Goal: Transaction & Acquisition: Book appointment/travel/reservation

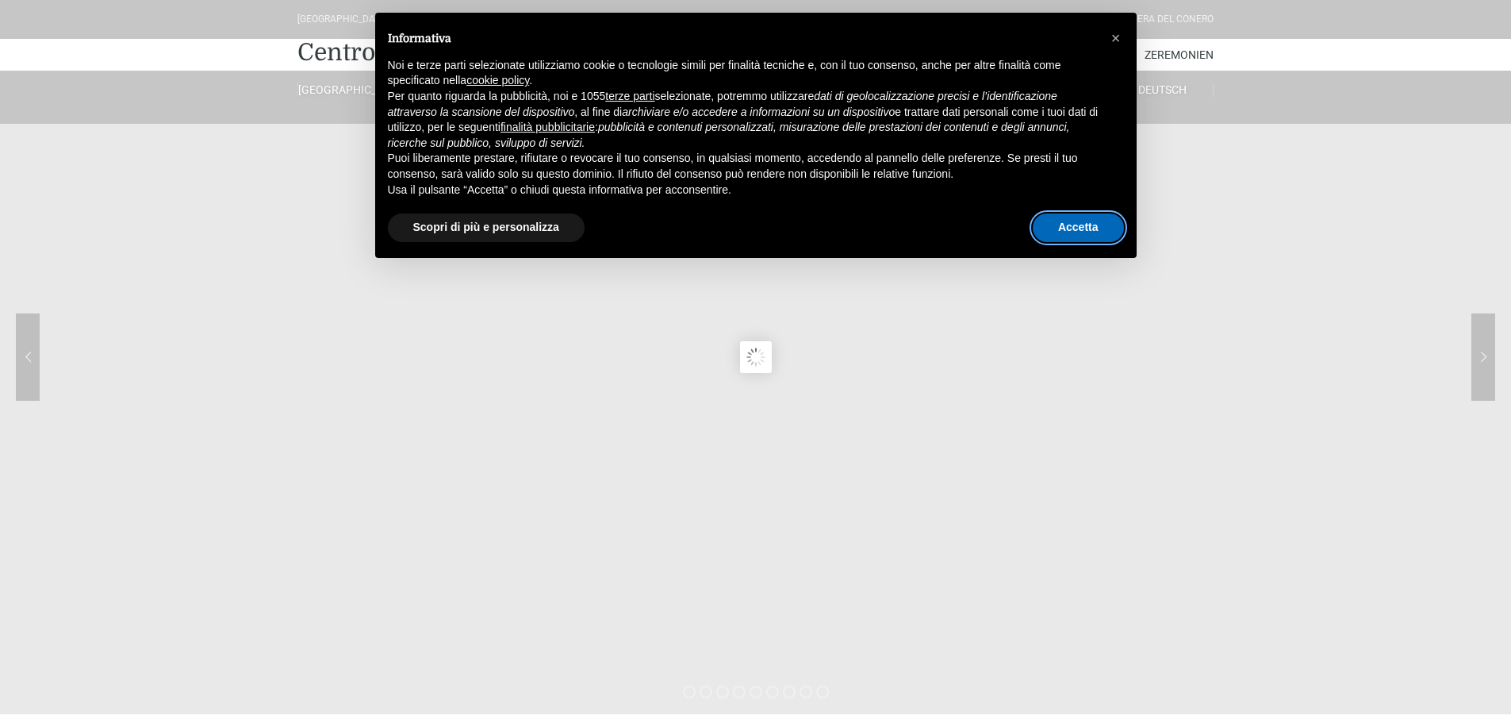
click at [1069, 227] on button "Accetta" at bounding box center [1078, 227] width 91 height 29
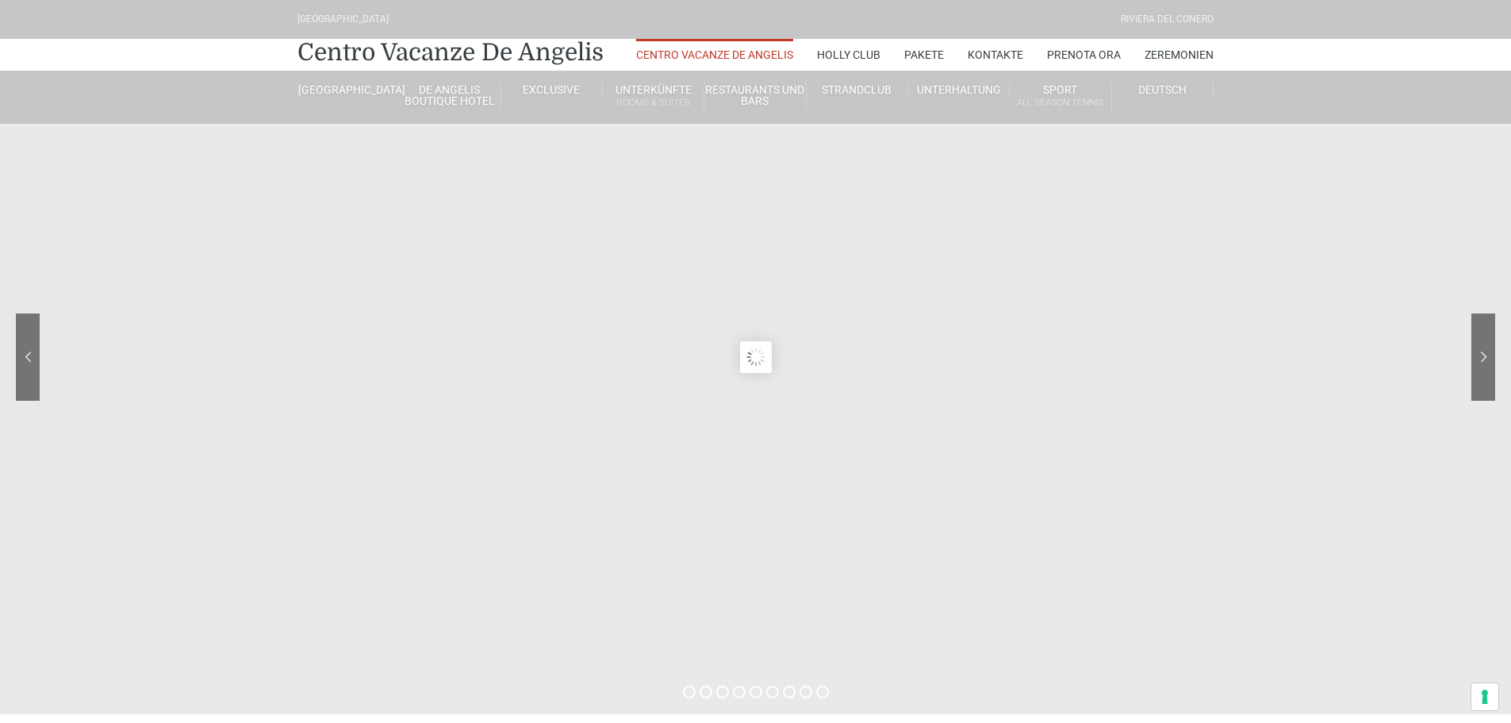
type input "03/10/2025"
type input "04/10/2025"
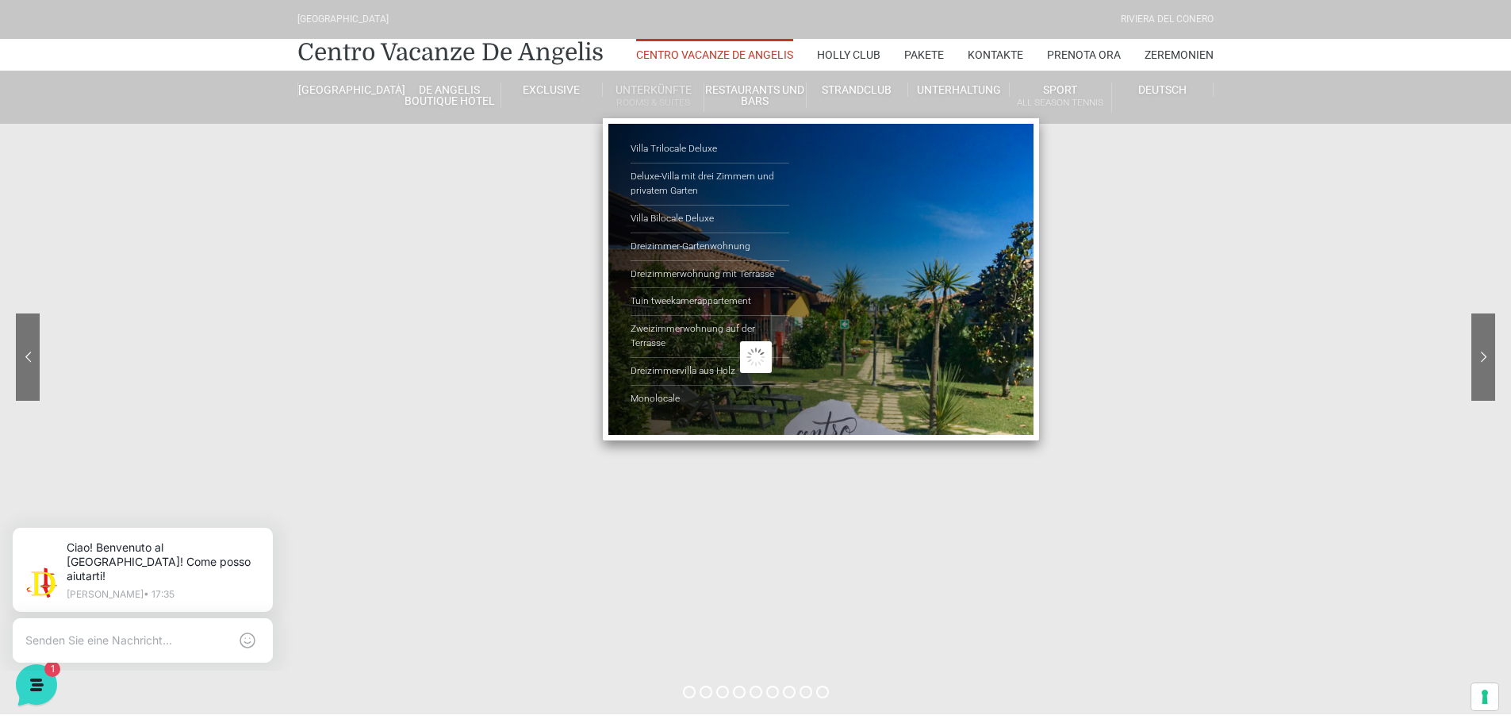
click at [658, 96] on small "Rooms & Suites" at bounding box center [653, 102] width 101 height 15
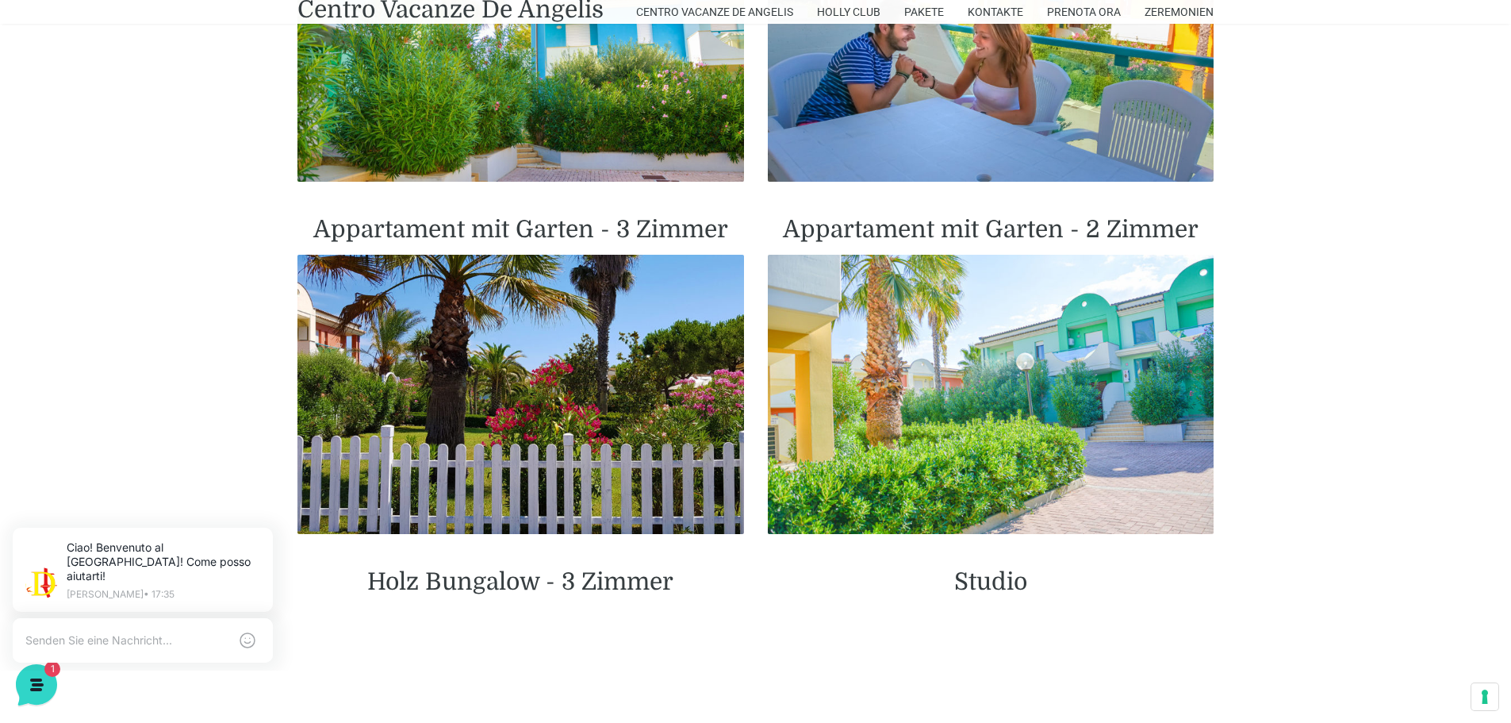
scroll to position [1349, 0]
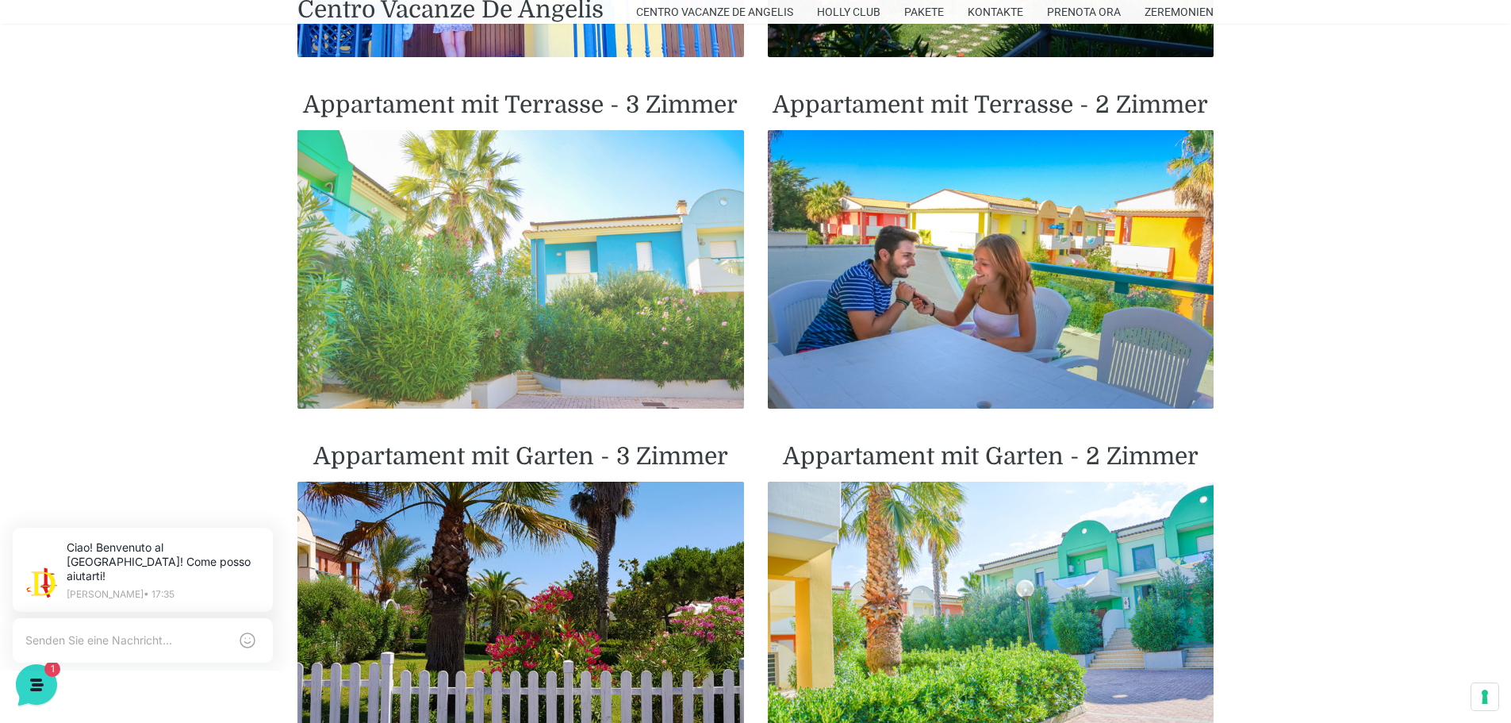
click at [516, 270] on img at bounding box center [521, 269] width 447 height 279
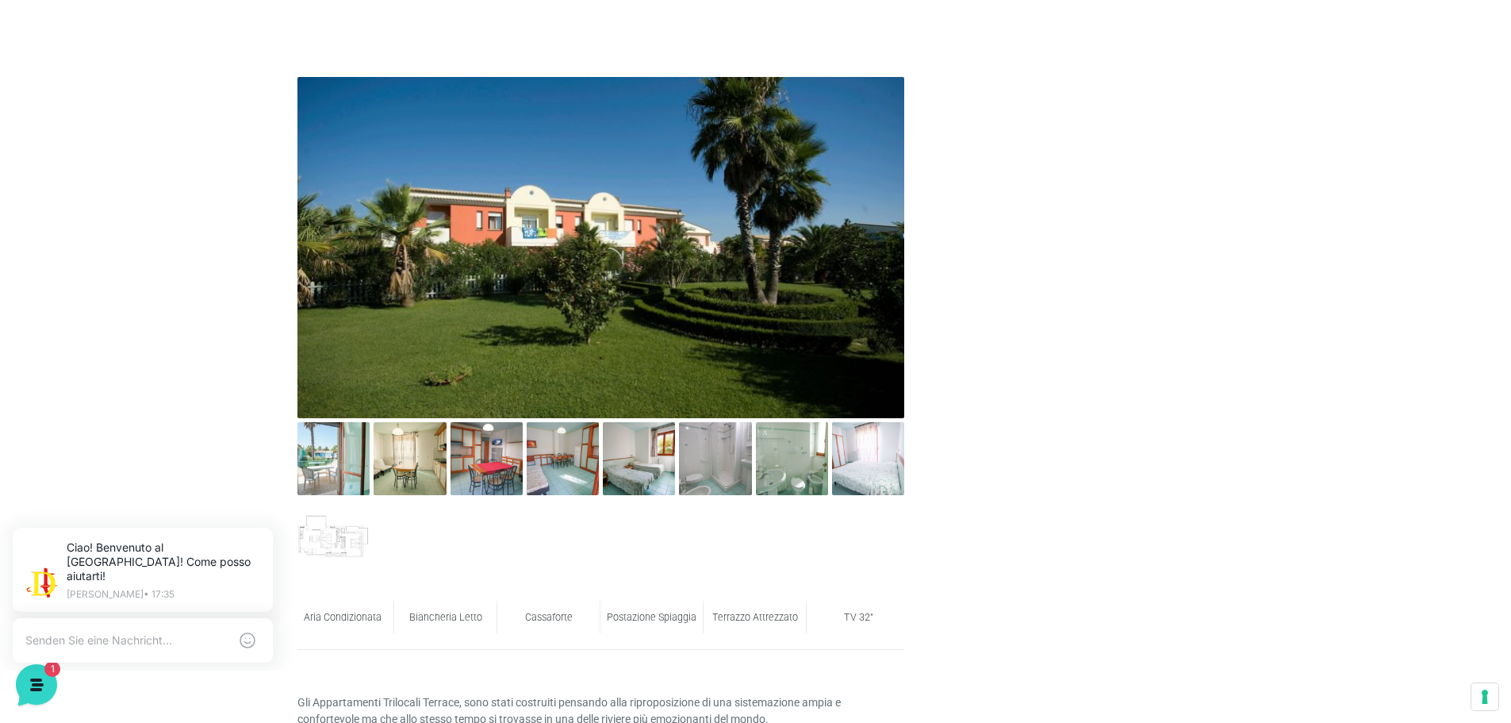
scroll to position [714, 0]
click at [705, 247] on img at bounding box center [601, 248] width 607 height 341
click at [412, 463] on img at bounding box center [410, 459] width 72 height 72
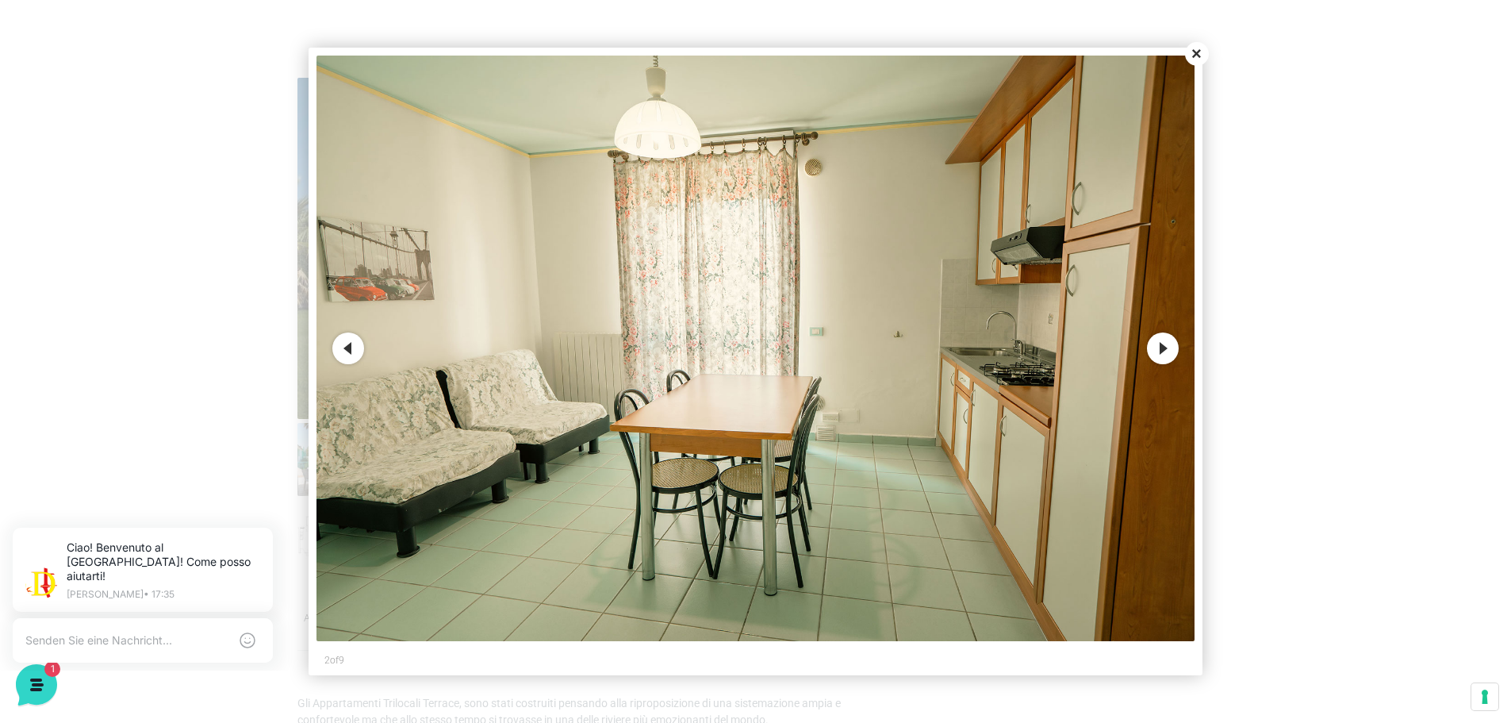
click at [1158, 349] on button "Next" at bounding box center [1163, 348] width 32 height 32
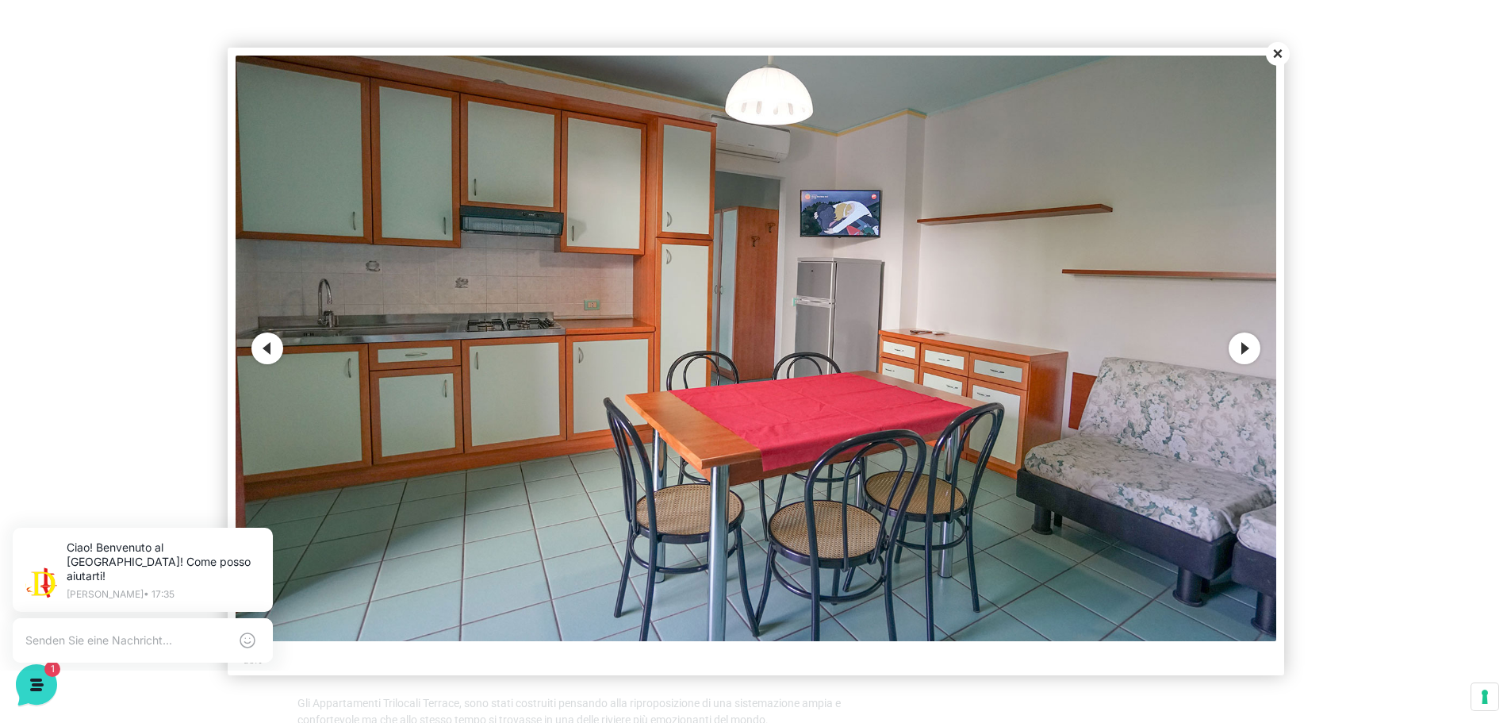
click at [1227, 357] on img at bounding box center [756, 348] width 1041 height 585
click at [1238, 353] on button "Next" at bounding box center [1245, 348] width 32 height 32
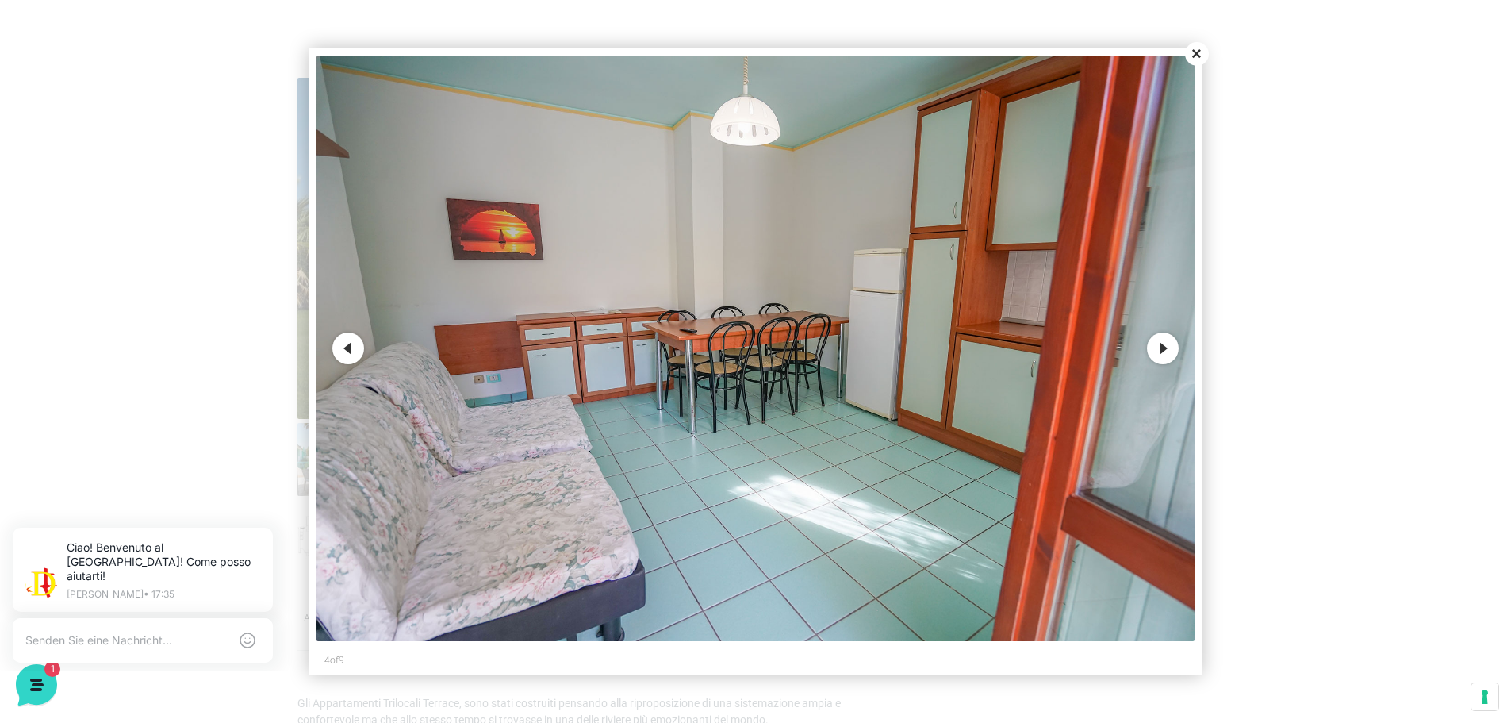
click at [1174, 346] on button "Next" at bounding box center [1163, 348] width 32 height 32
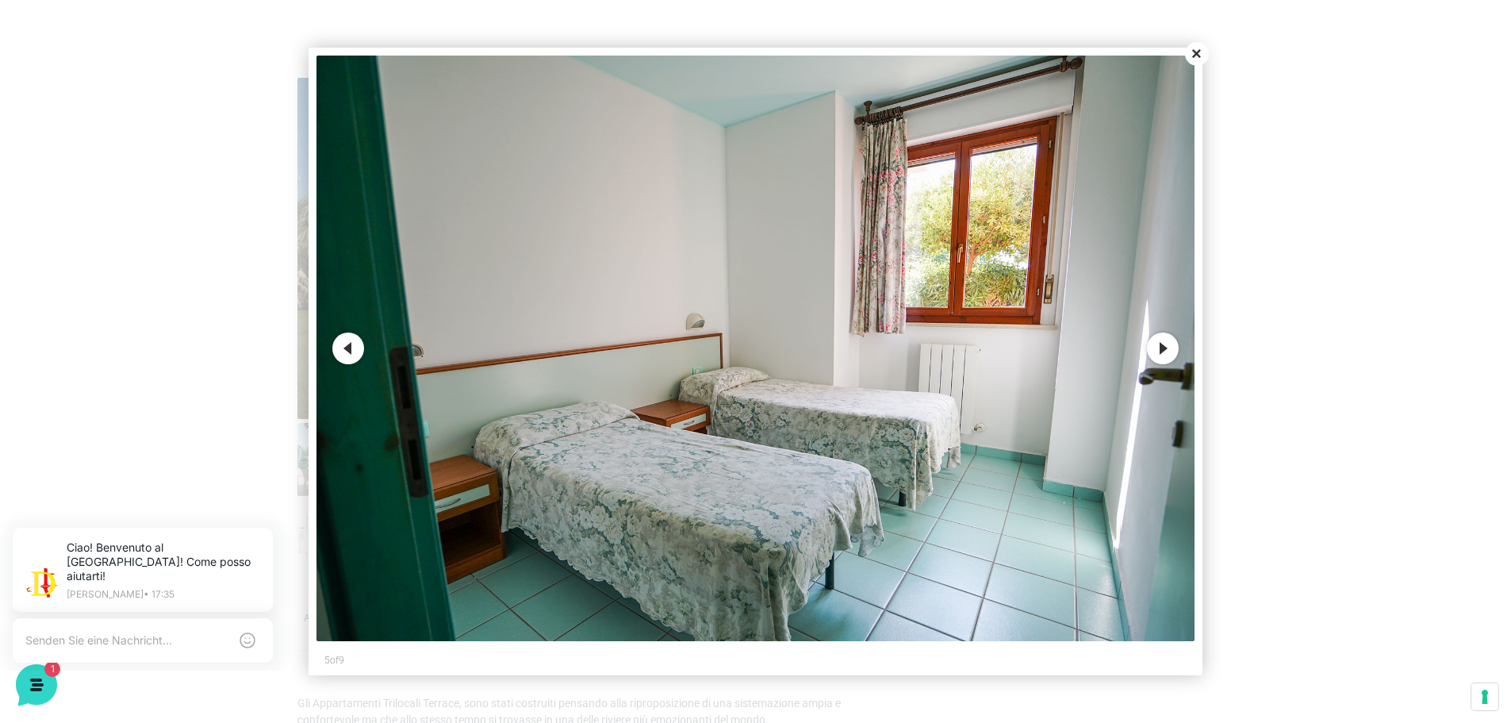
click at [1174, 346] on button "Next" at bounding box center [1163, 348] width 32 height 32
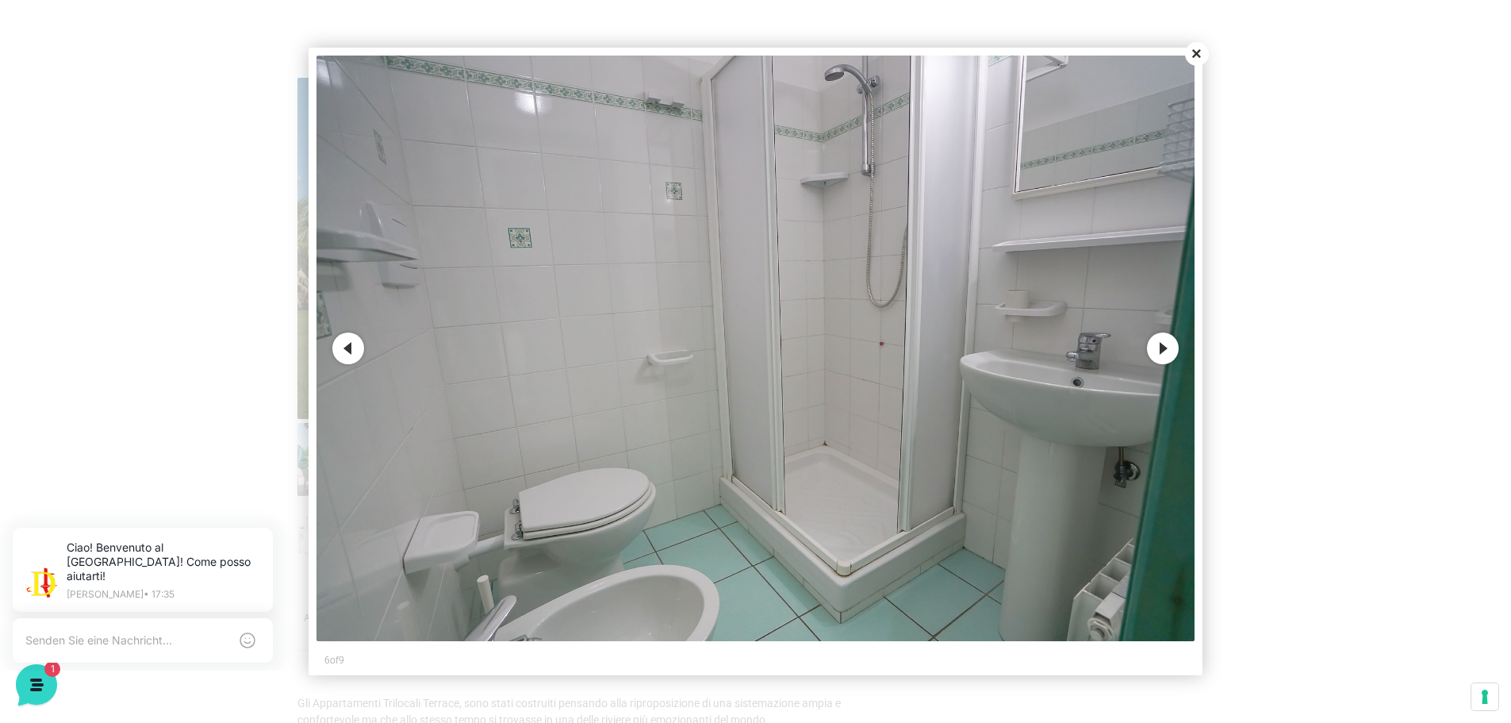
click at [1174, 346] on button "Next" at bounding box center [1163, 348] width 32 height 32
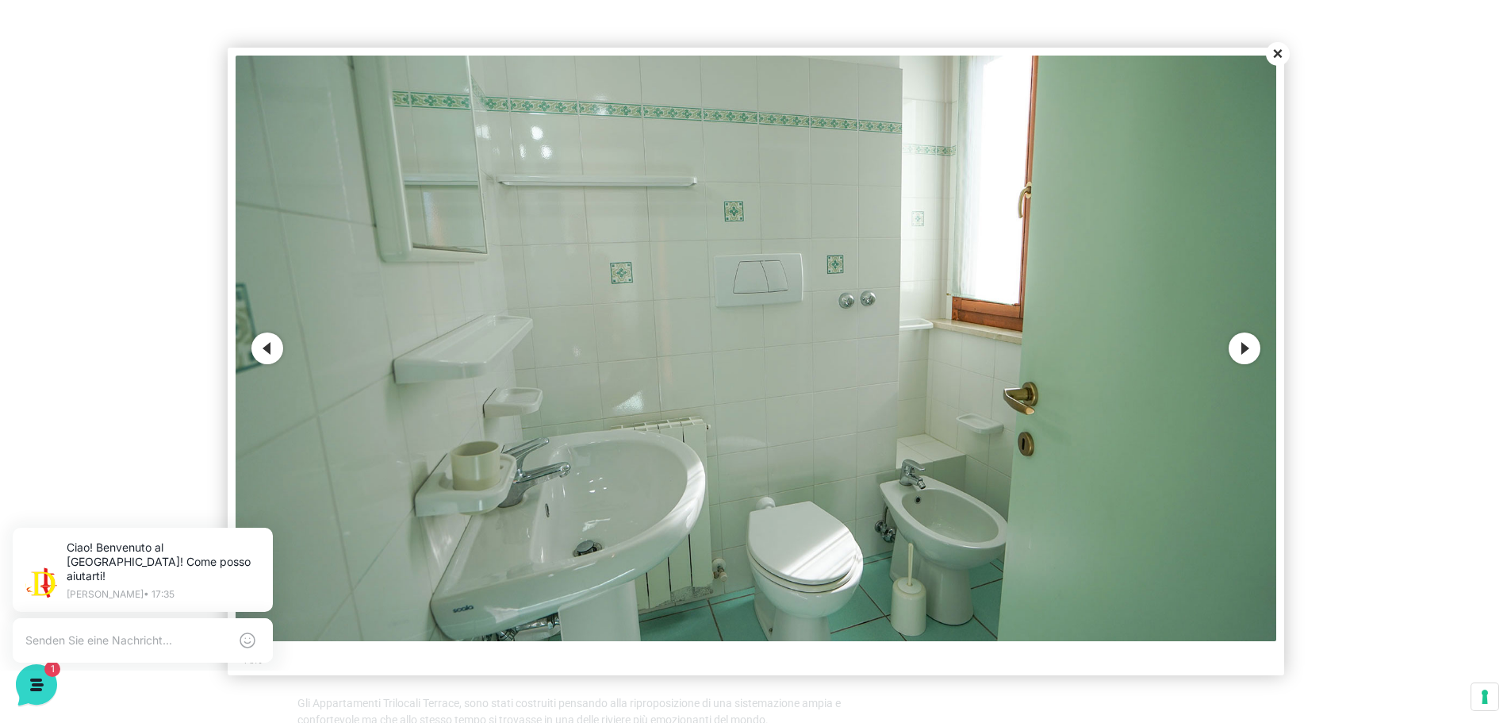
click at [1174, 346] on img at bounding box center [756, 348] width 1041 height 585
click at [1246, 347] on button "Next" at bounding box center [1245, 348] width 32 height 32
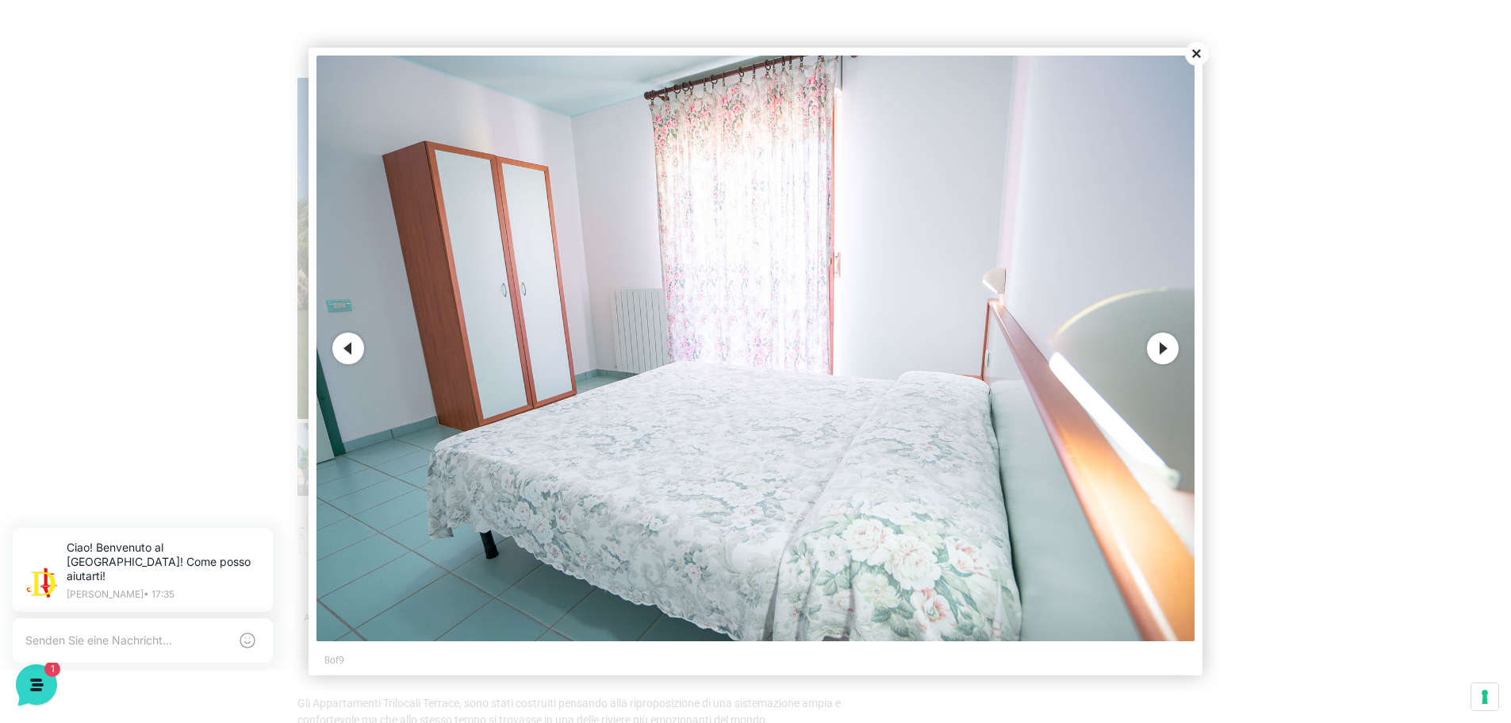
click at [1201, 52] on button "Close" at bounding box center [1197, 54] width 24 height 24
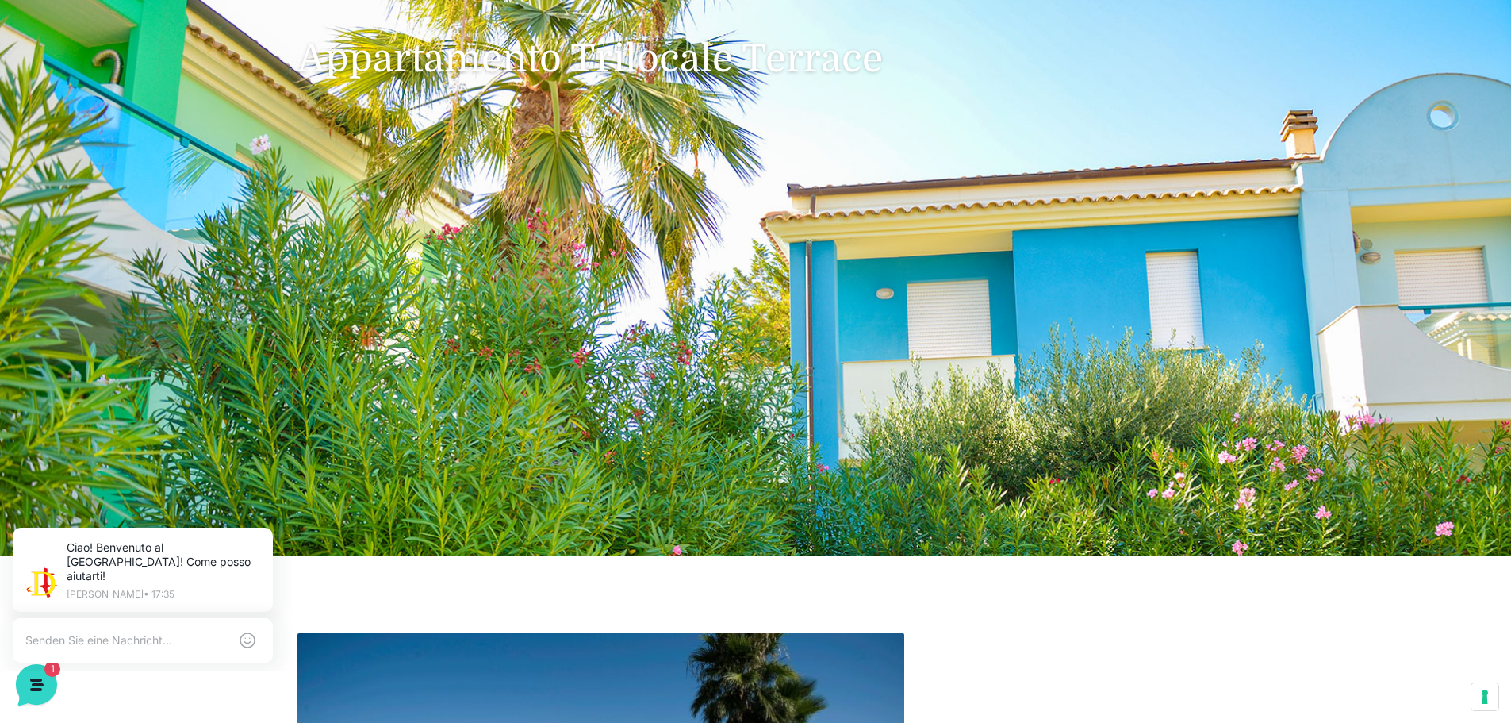
scroll to position [0, 0]
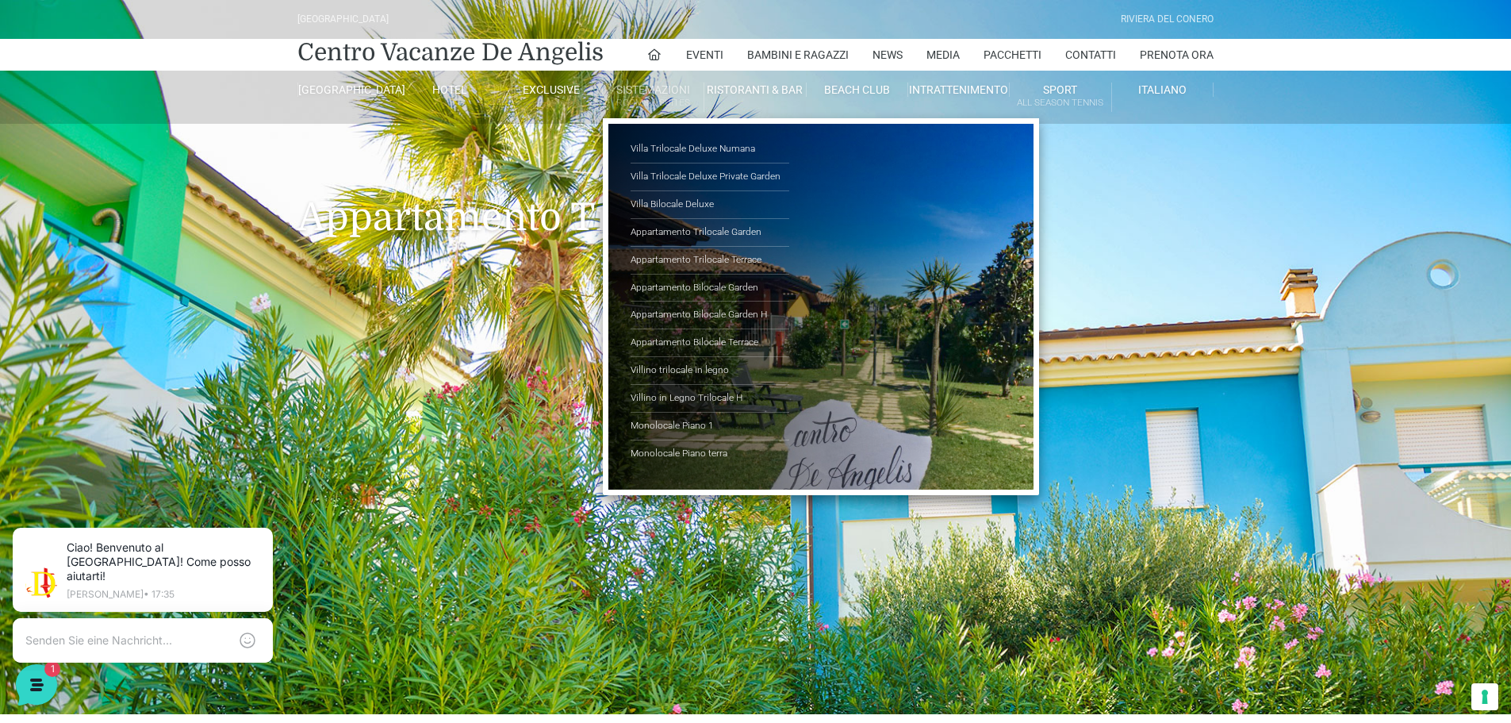
click at [667, 90] on link "Sistemazioni Rooms & Suites" at bounding box center [654, 97] width 102 height 29
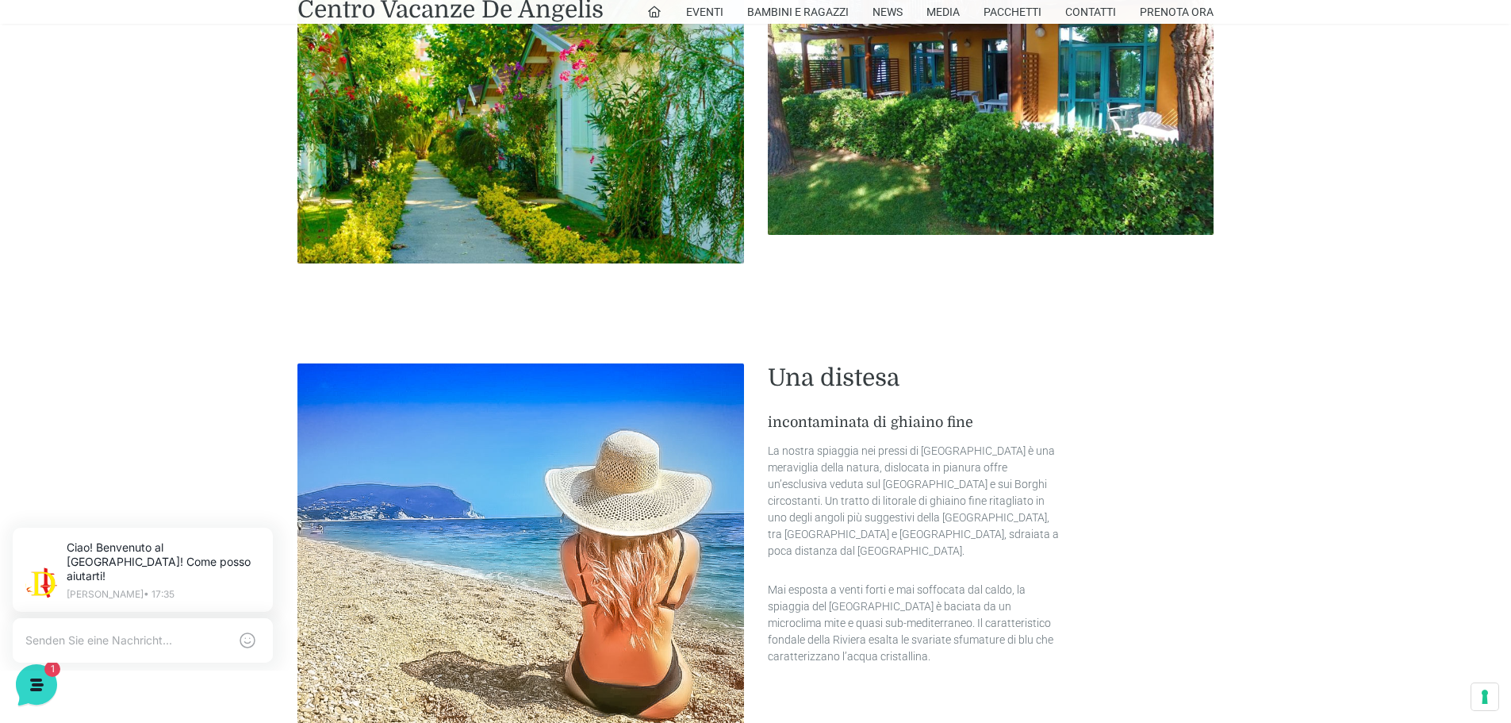
scroll to position [2226, 0]
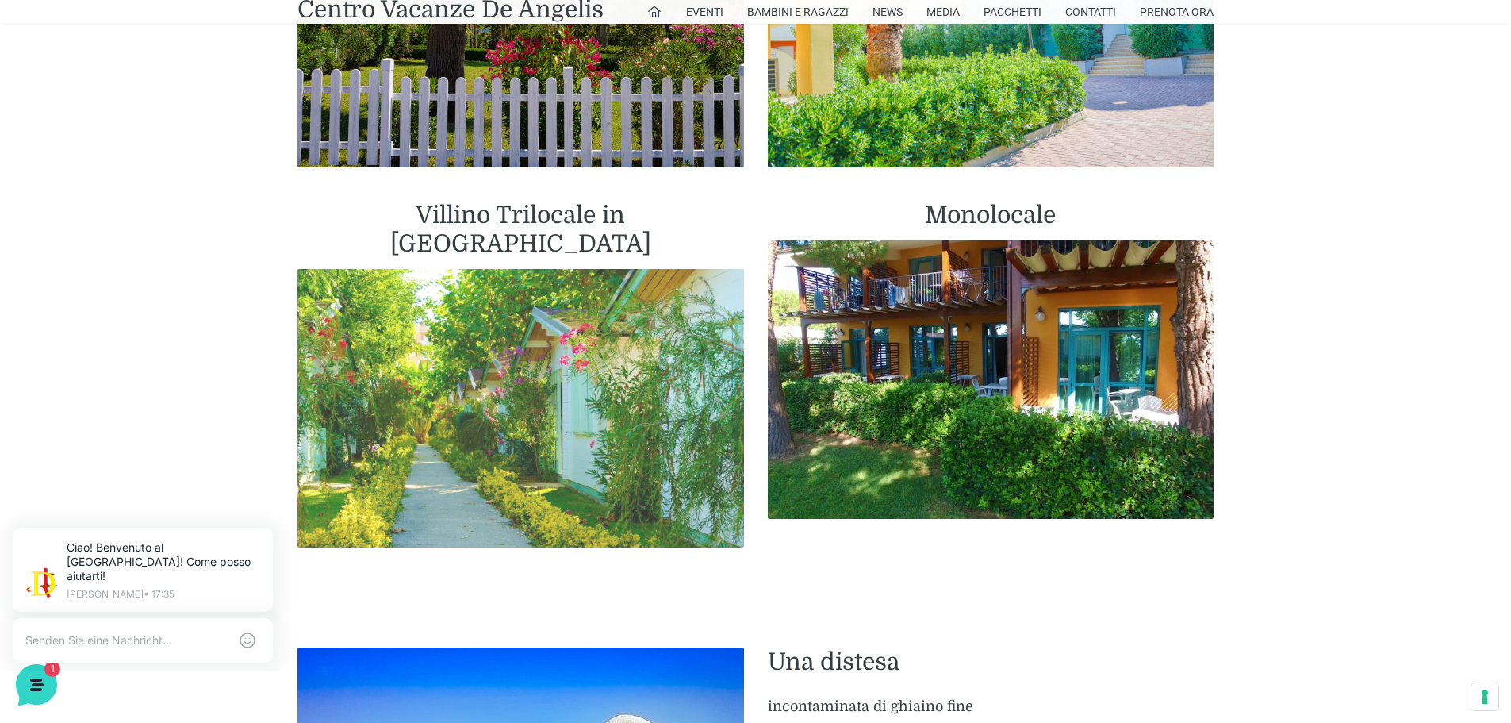
click at [574, 352] on img at bounding box center [521, 408] width 447 height 279
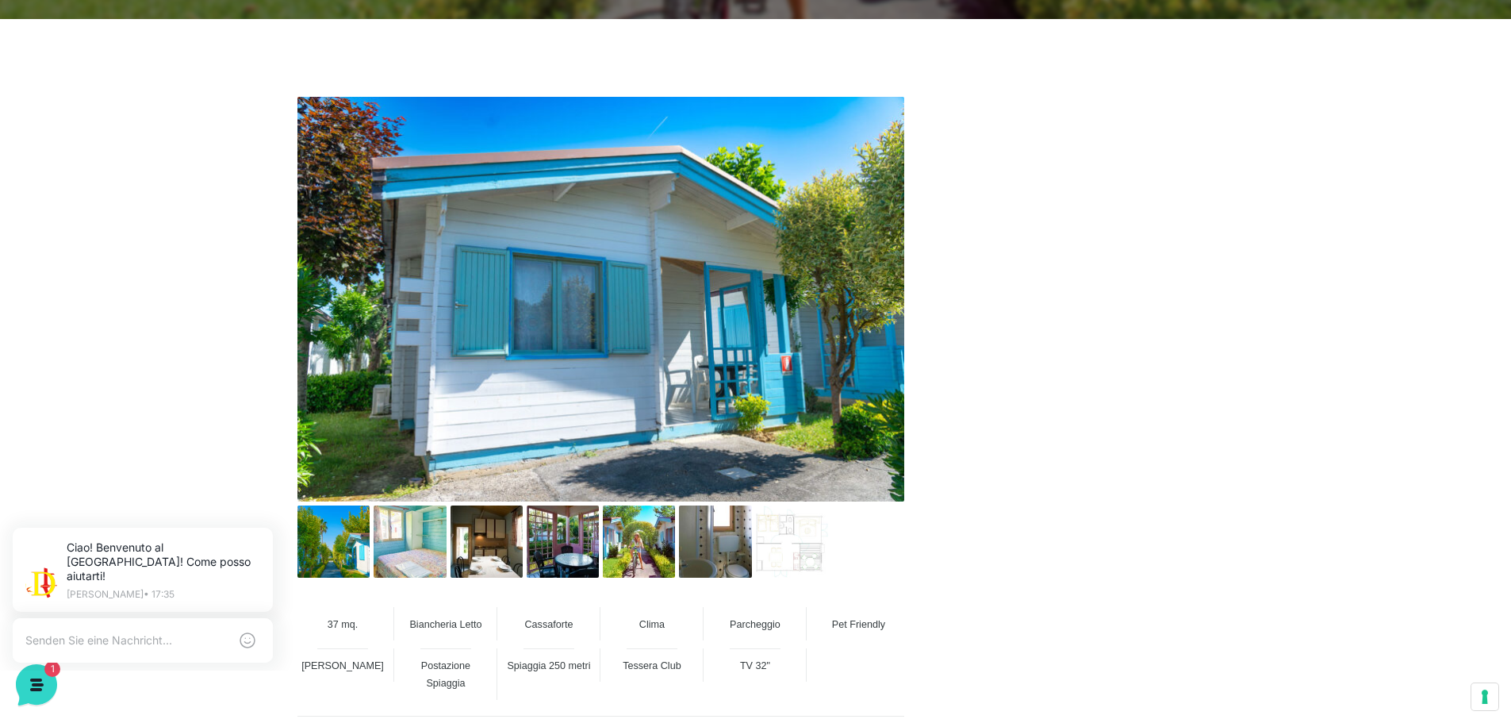
scroll to position [873, 0]
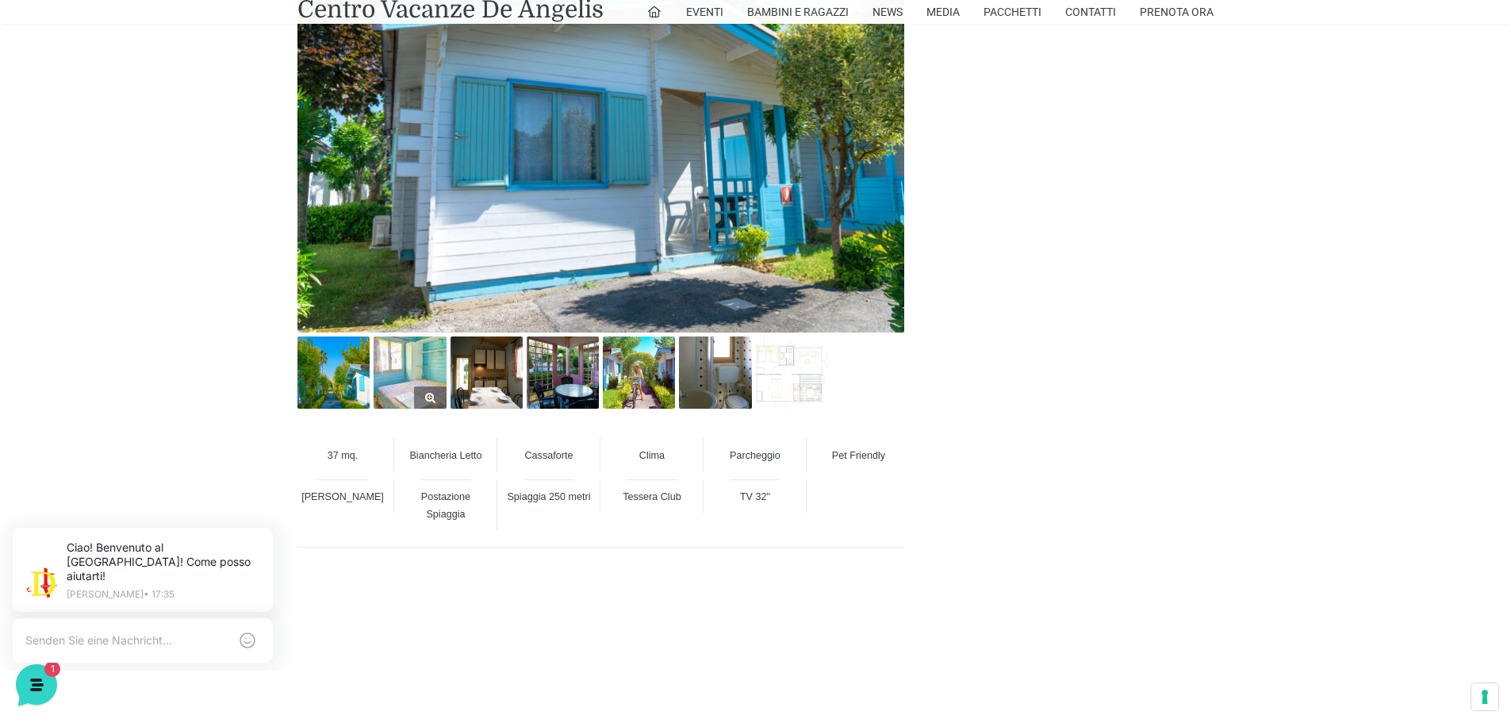
click at [404, 376] on img at bounding box center [410, 372] width 72 height 72
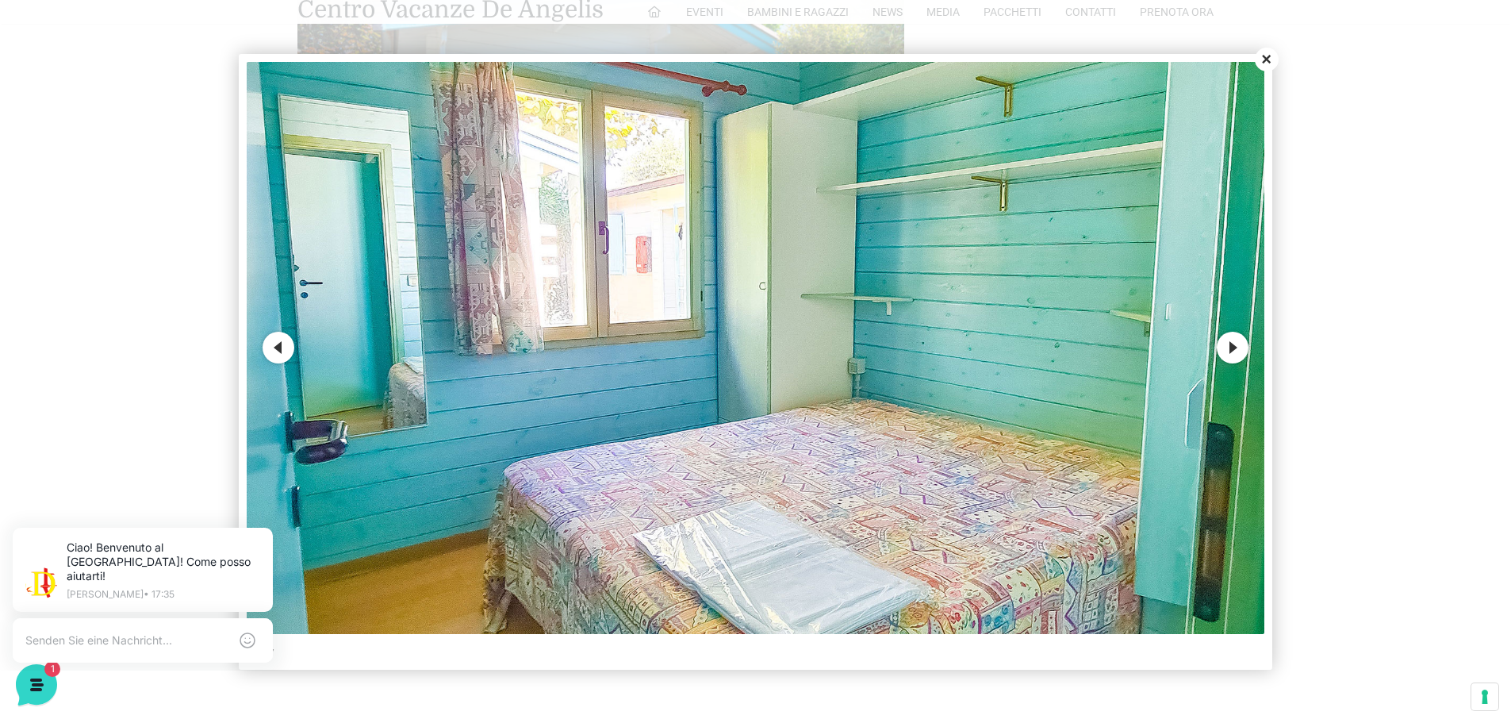
click at [1227, 352] on button "Next" at bounding box center [1233, 348] width 32 height 32
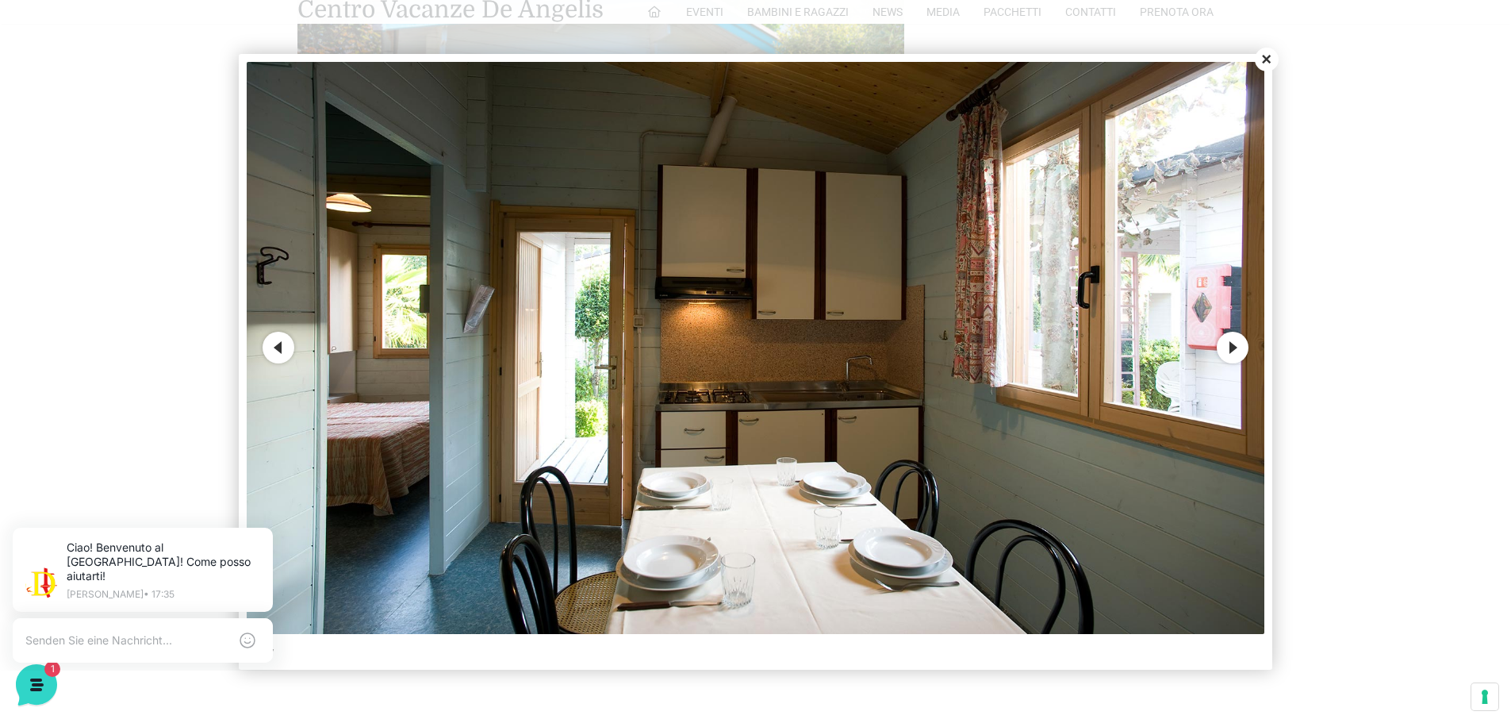
click at [1227, 352] on button "Next" at bounding box center [1233, 348] width 32 height 32
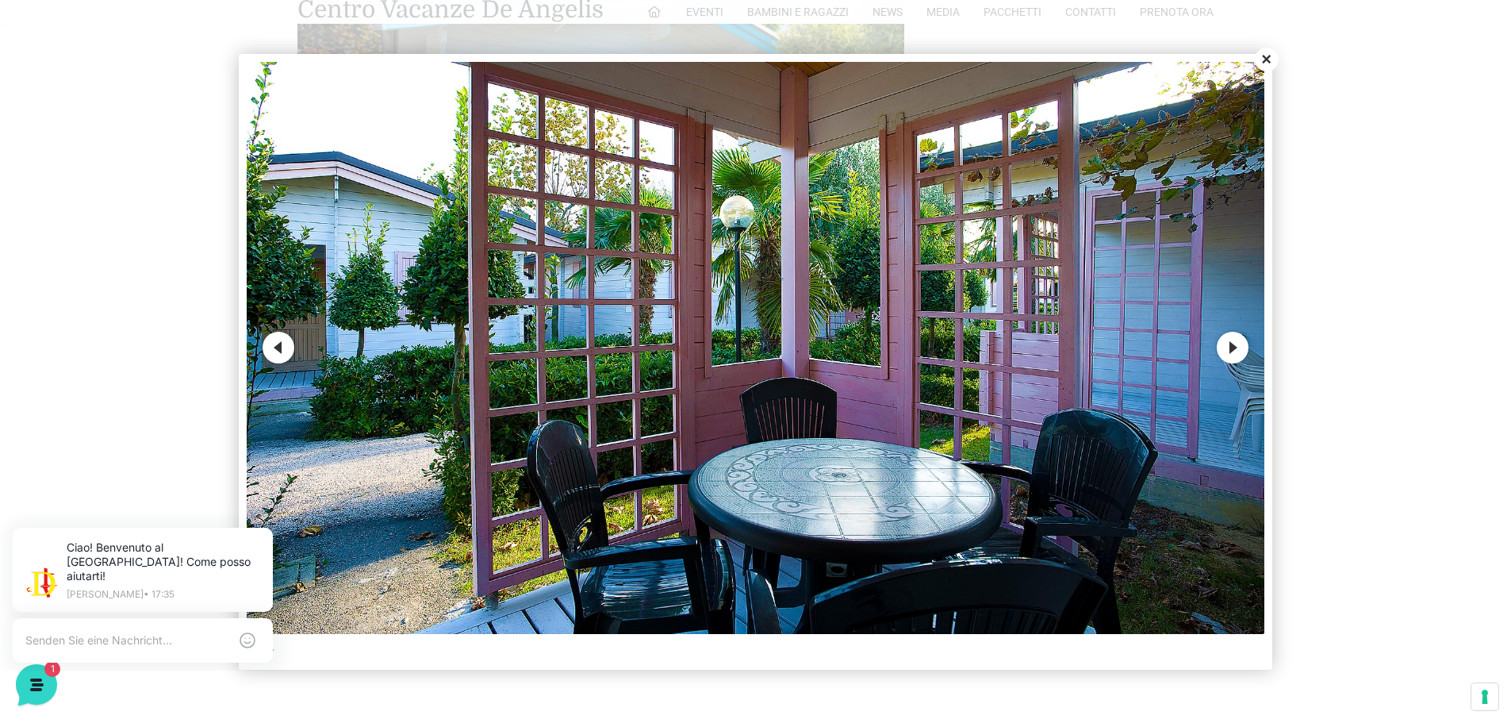
click at [1227, 352] on button "Next" at bounding box center [1233, 348] width 32 height 32
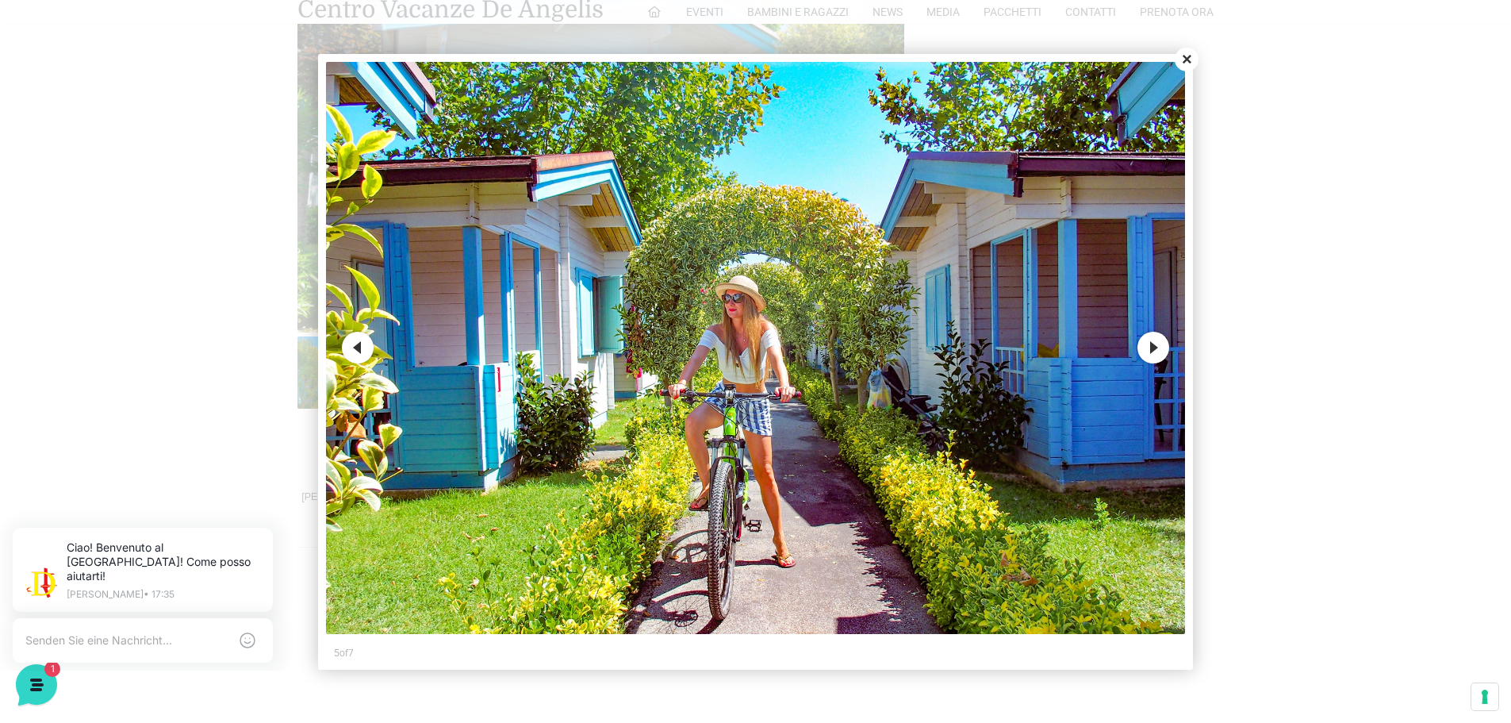
click at [1190, 62] on button "Close" at bounding box center [1187, 60] width 24 height 24
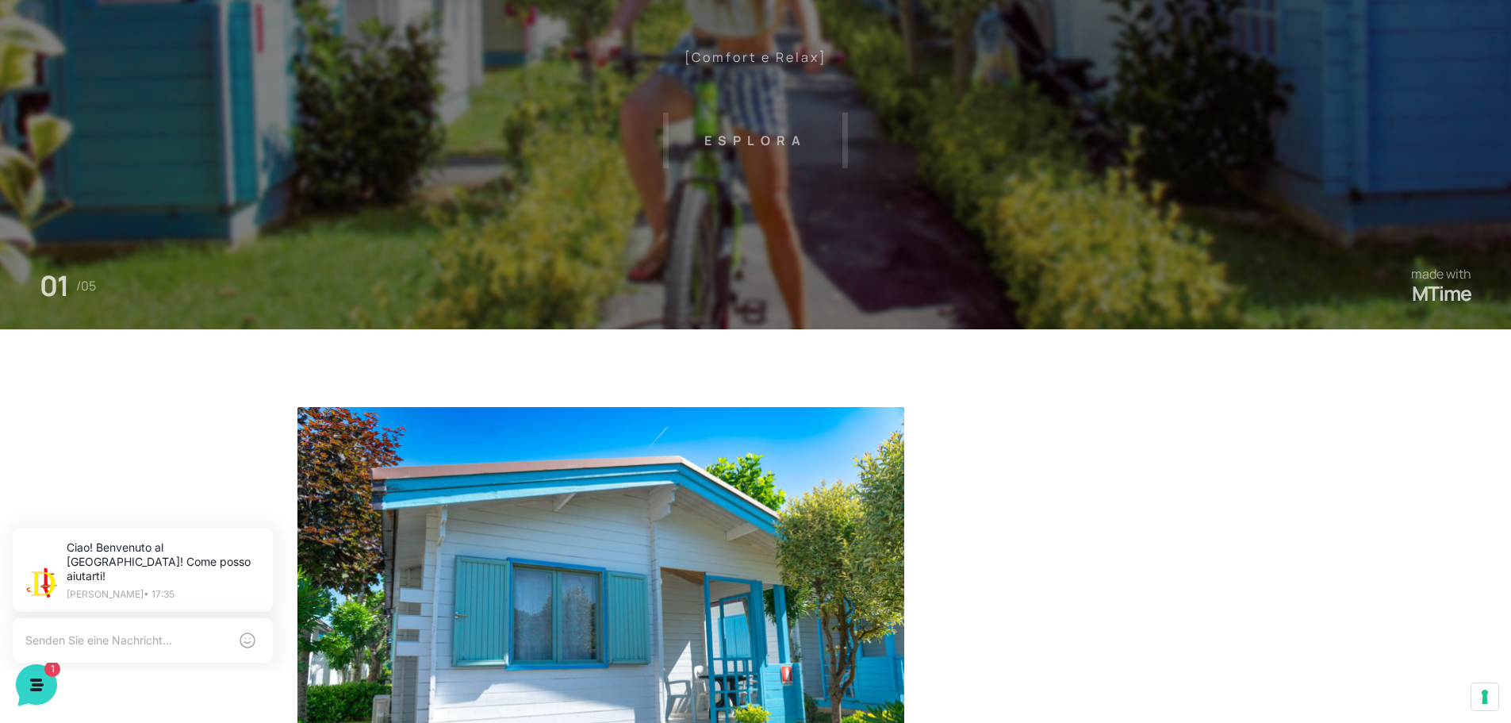
scroll to position [0, 0]
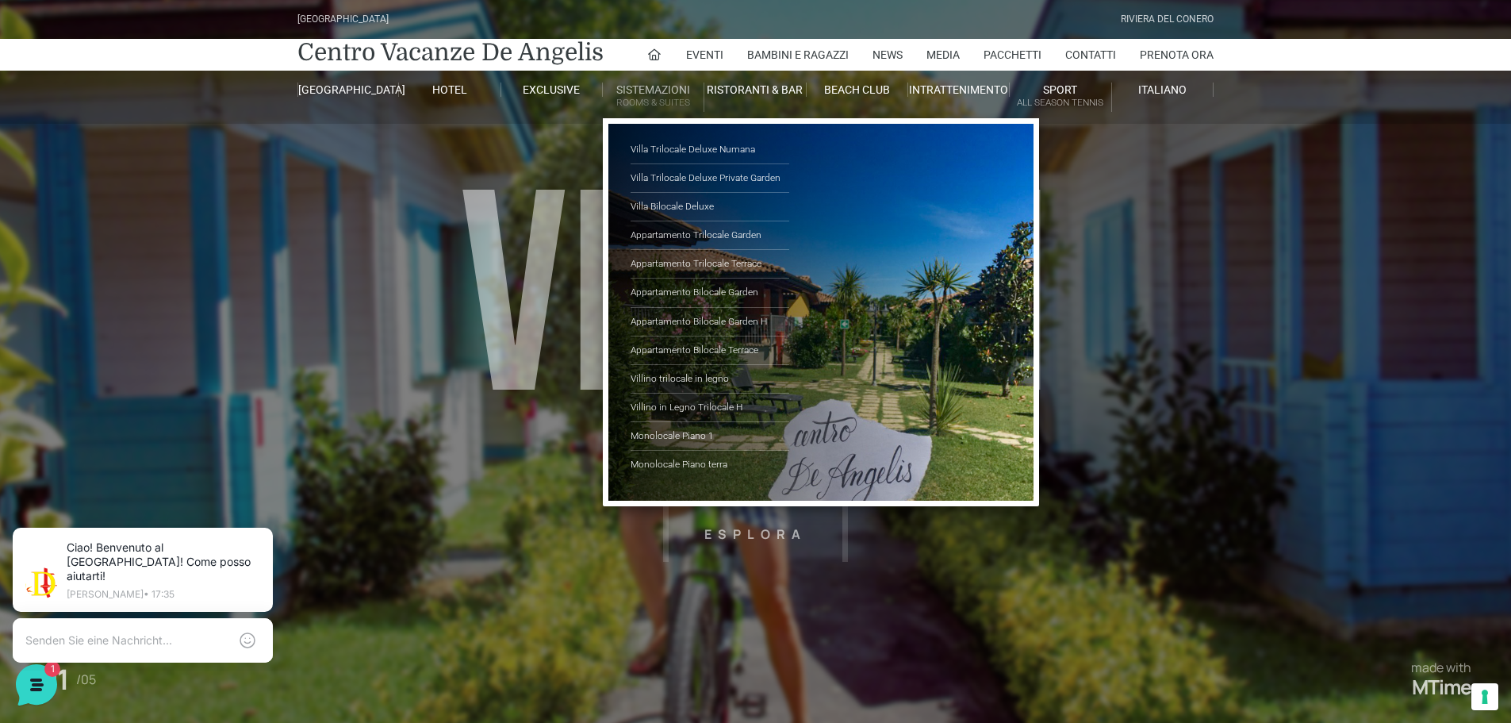
click at [656, 102] on small "Rooms & Suites" at bounding box center [653, 102] width 101 height 15
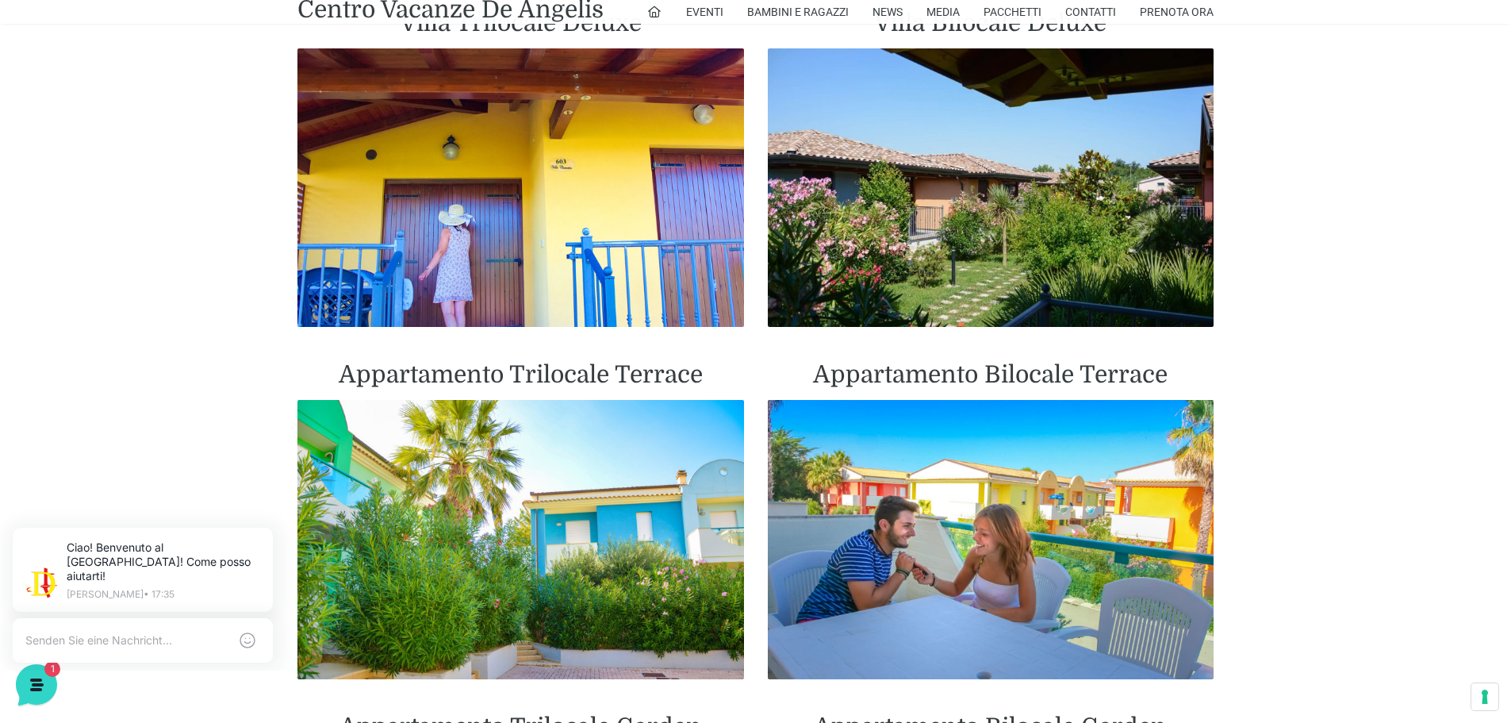
scroll to position [1507, 0]
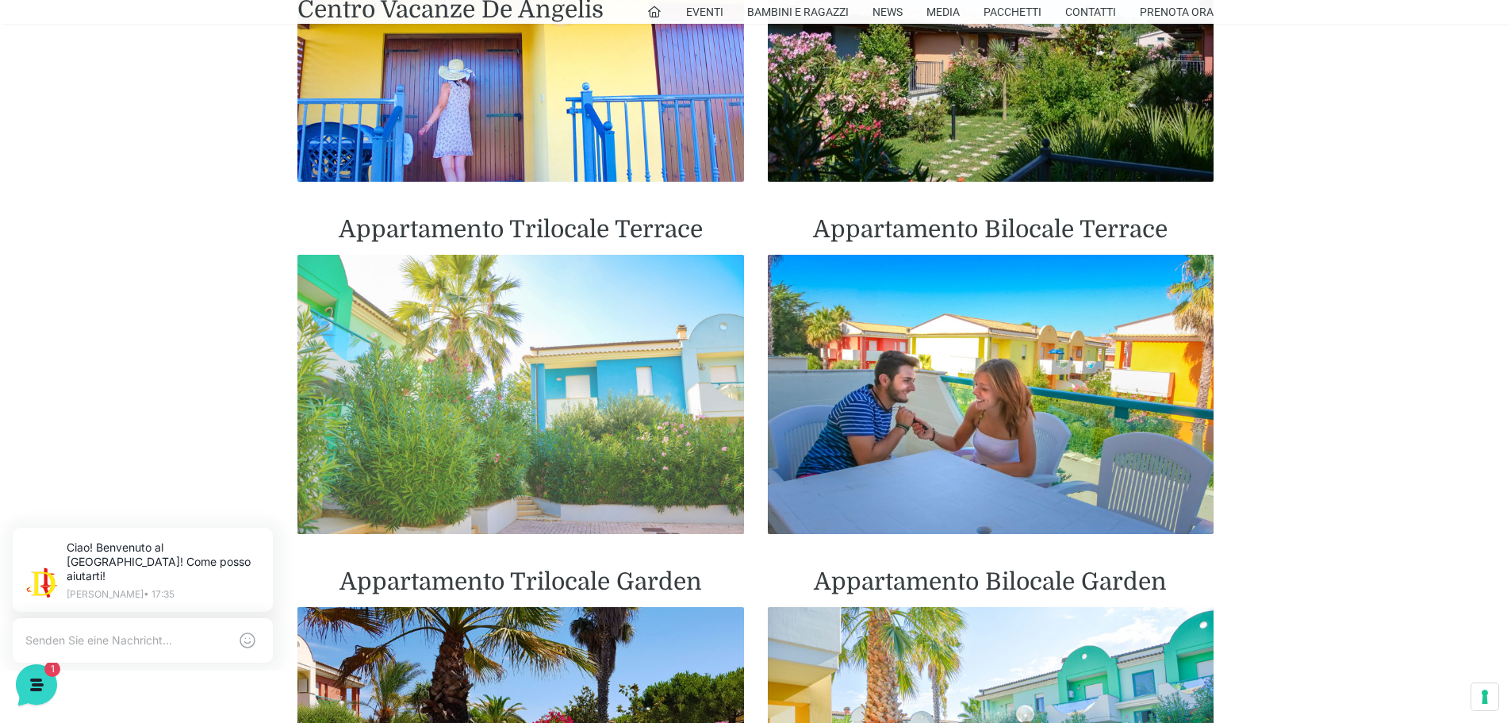
click at [506, 374] on img at bounding box center [521, 394] width 447 height 279
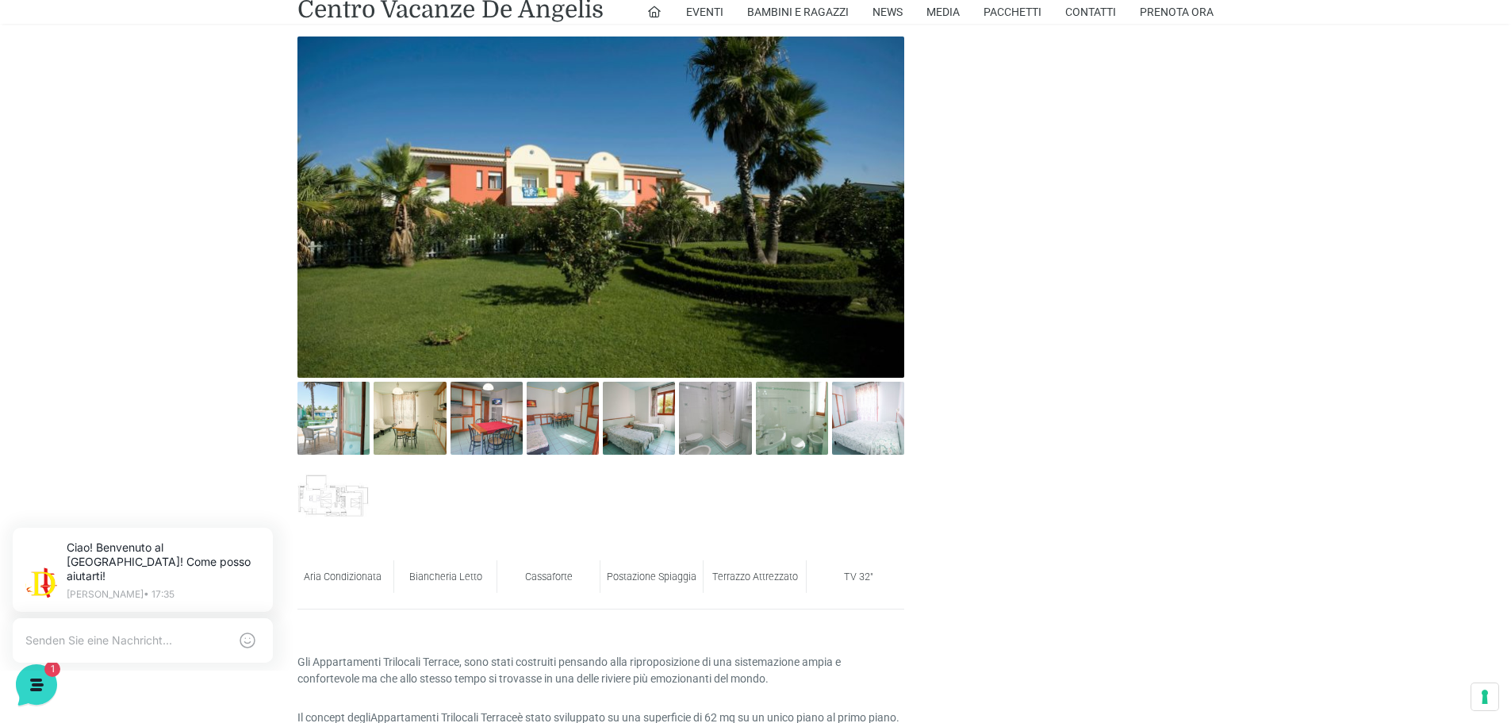
scroll to position [873, 0]
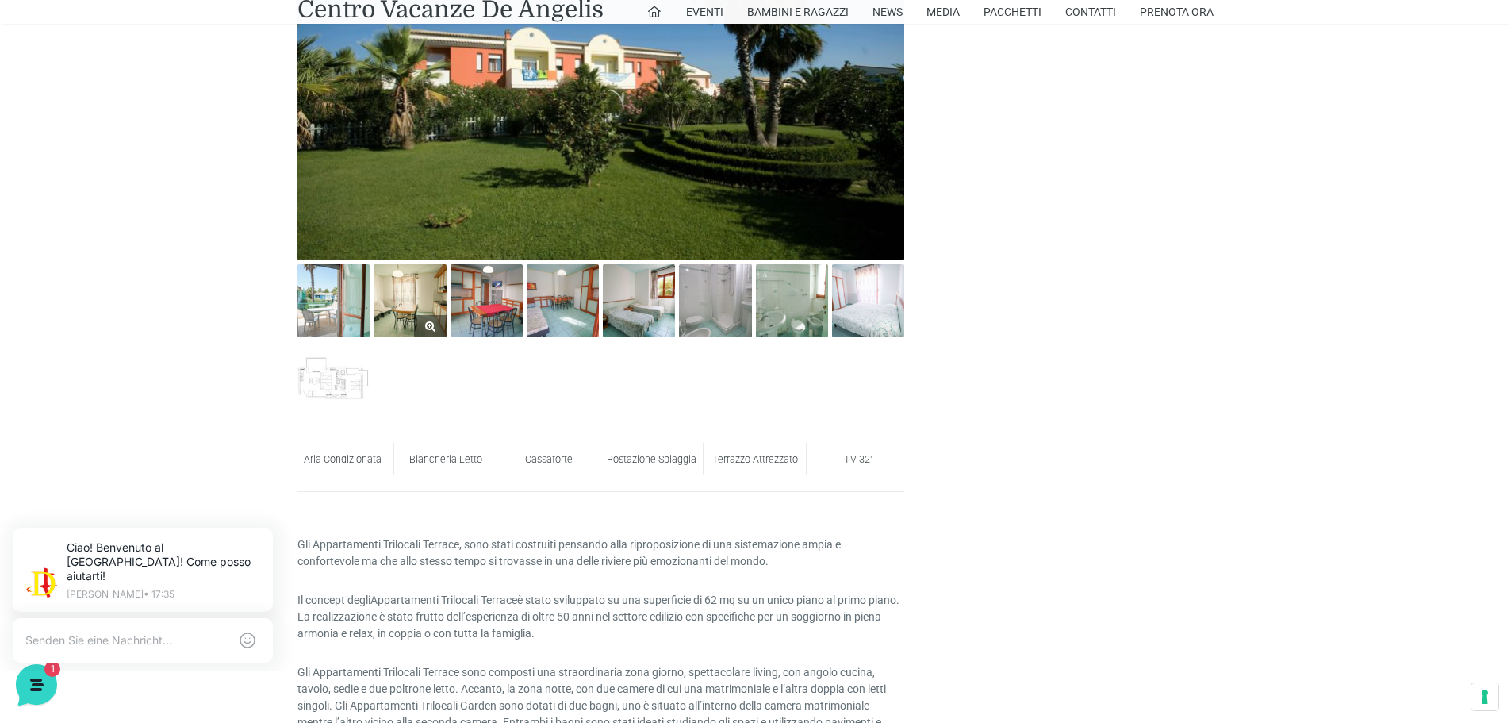
click at [422, 304] on img at bounding box center [410, 300] width 72 height 72
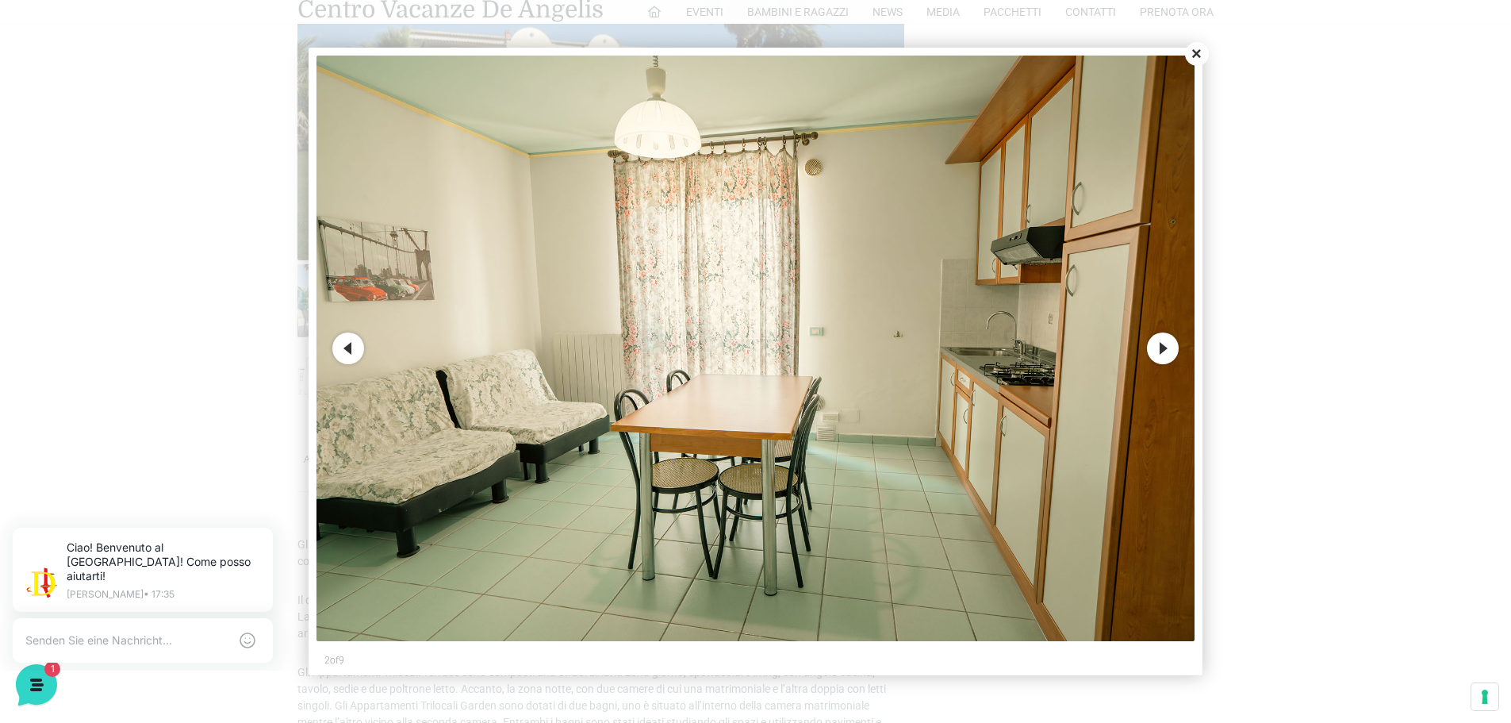
click at [1161, 347] on button "Next" at bounding box center [1163, 348] width 32 height 32
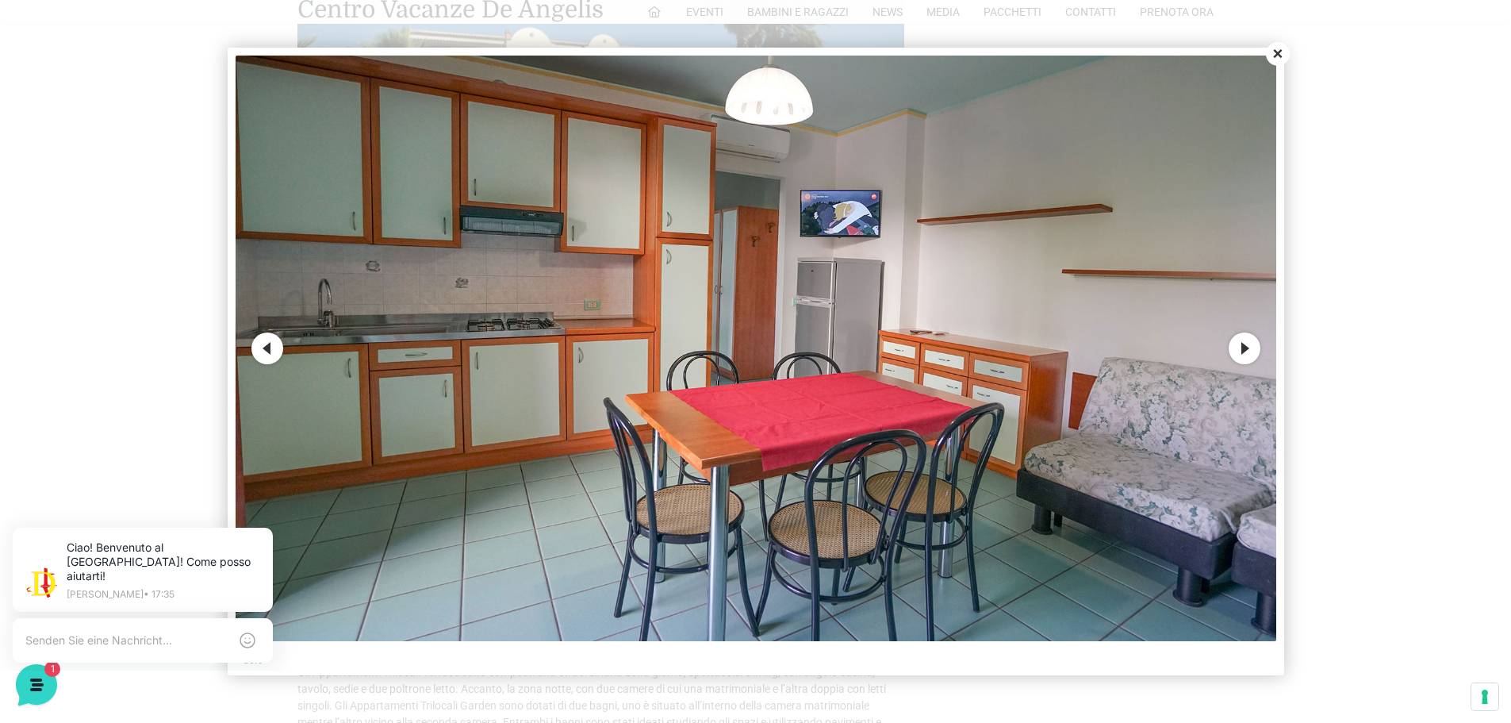
click at [1241, 346] on button "Next" at bounding box center [1245, 348] width 32 height 32
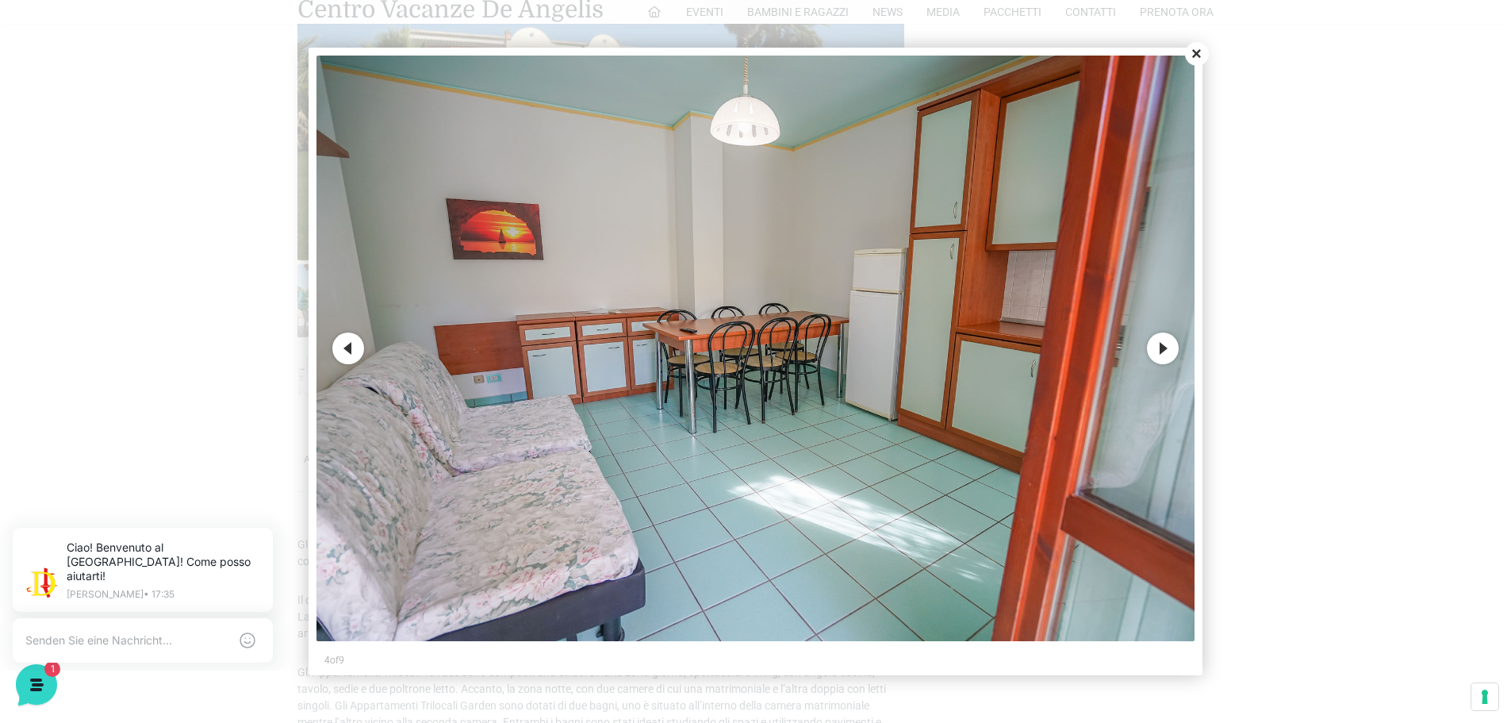
click at [1156, 345] on button "Next" at bounding box center [1163, 348] width 32 height 32
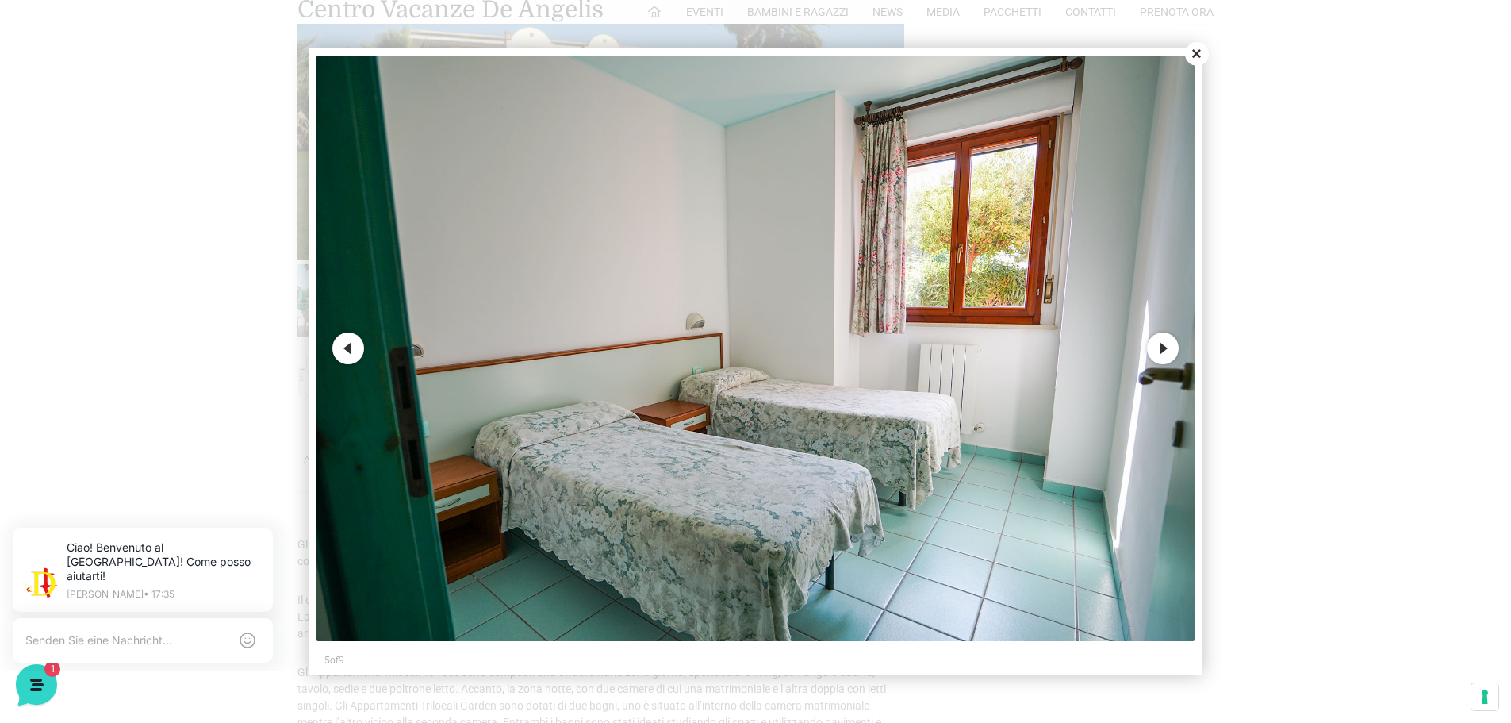
click at [1156, 345] on button "Next" at bounding box center [1163, 348] width 32 height 32
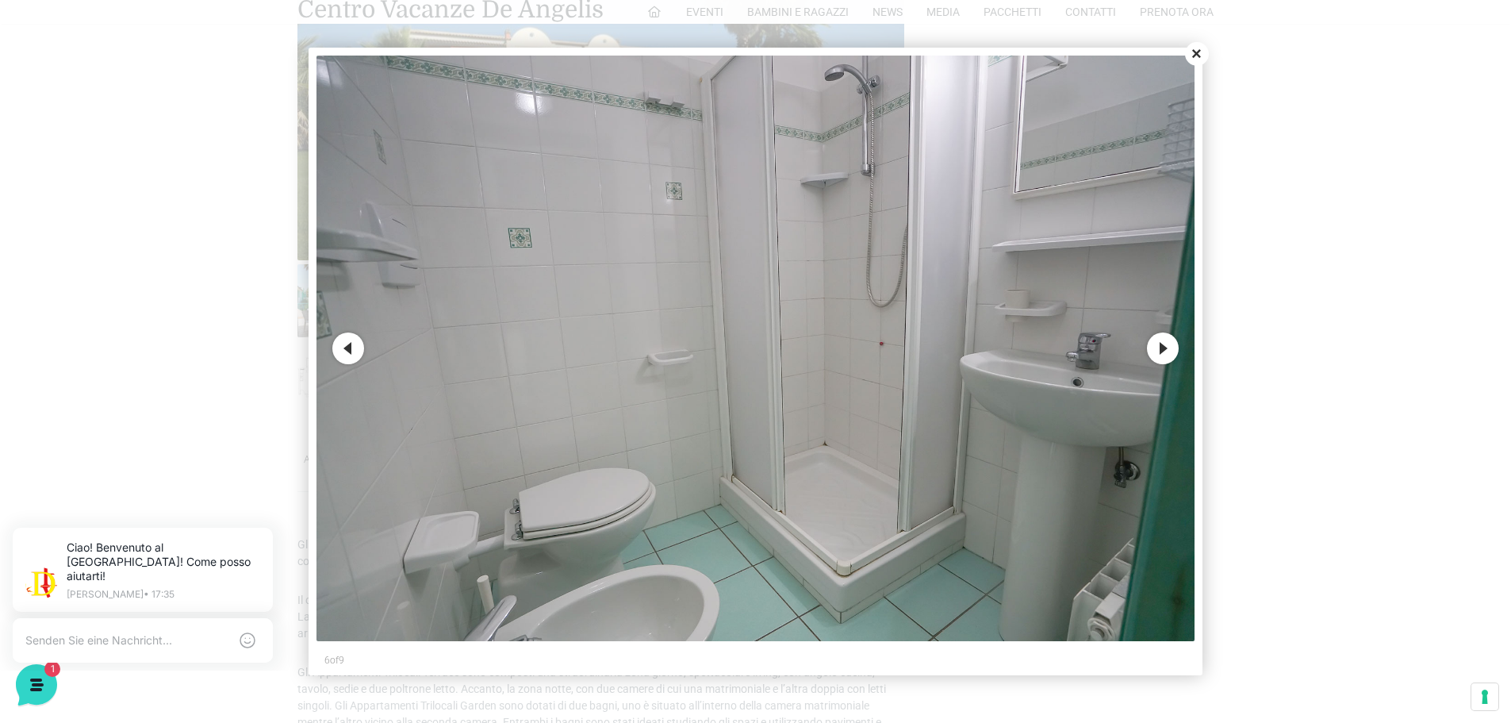
click at [1156, 345] on button "Next" at bounding box center [1163, 348] width 32 height 32
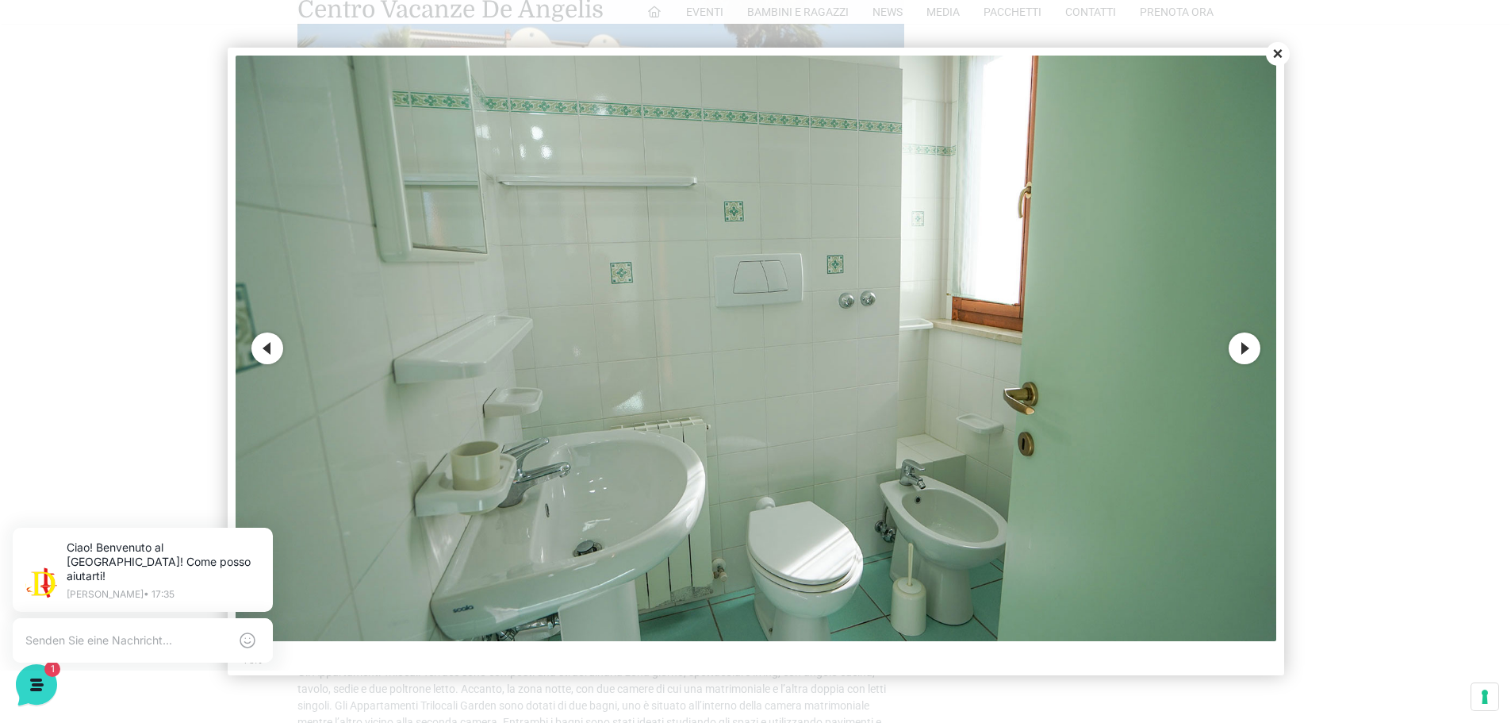
click at [1156, 345] on img at bounding box center [756, 348] width 1041 height 585
click at [1249, 347] on button "Next" at bounding box center [1245, 348] width 32 height 32
